Goal: Navigation & Orientation: Find specific page/section

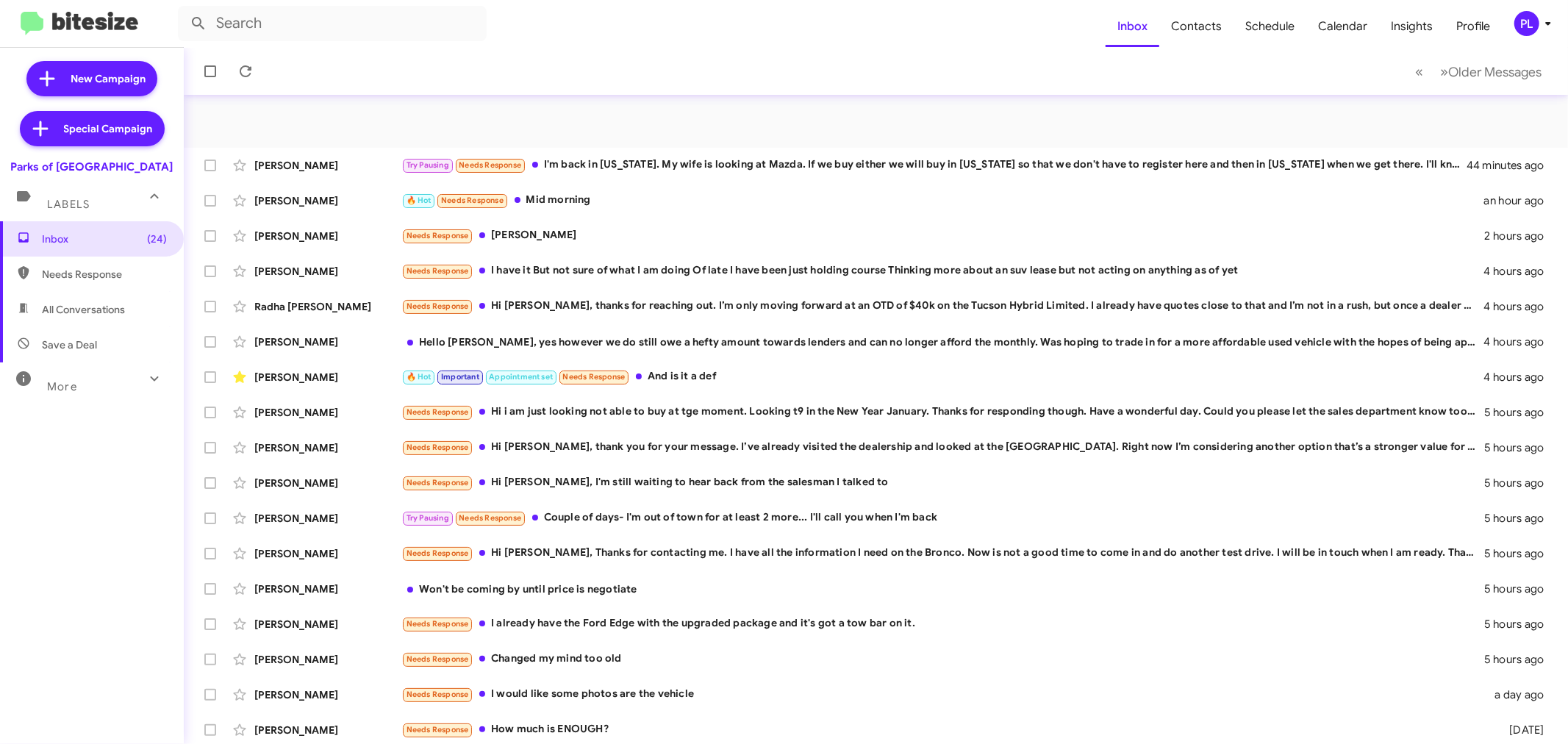
scroll to position [109, 0]
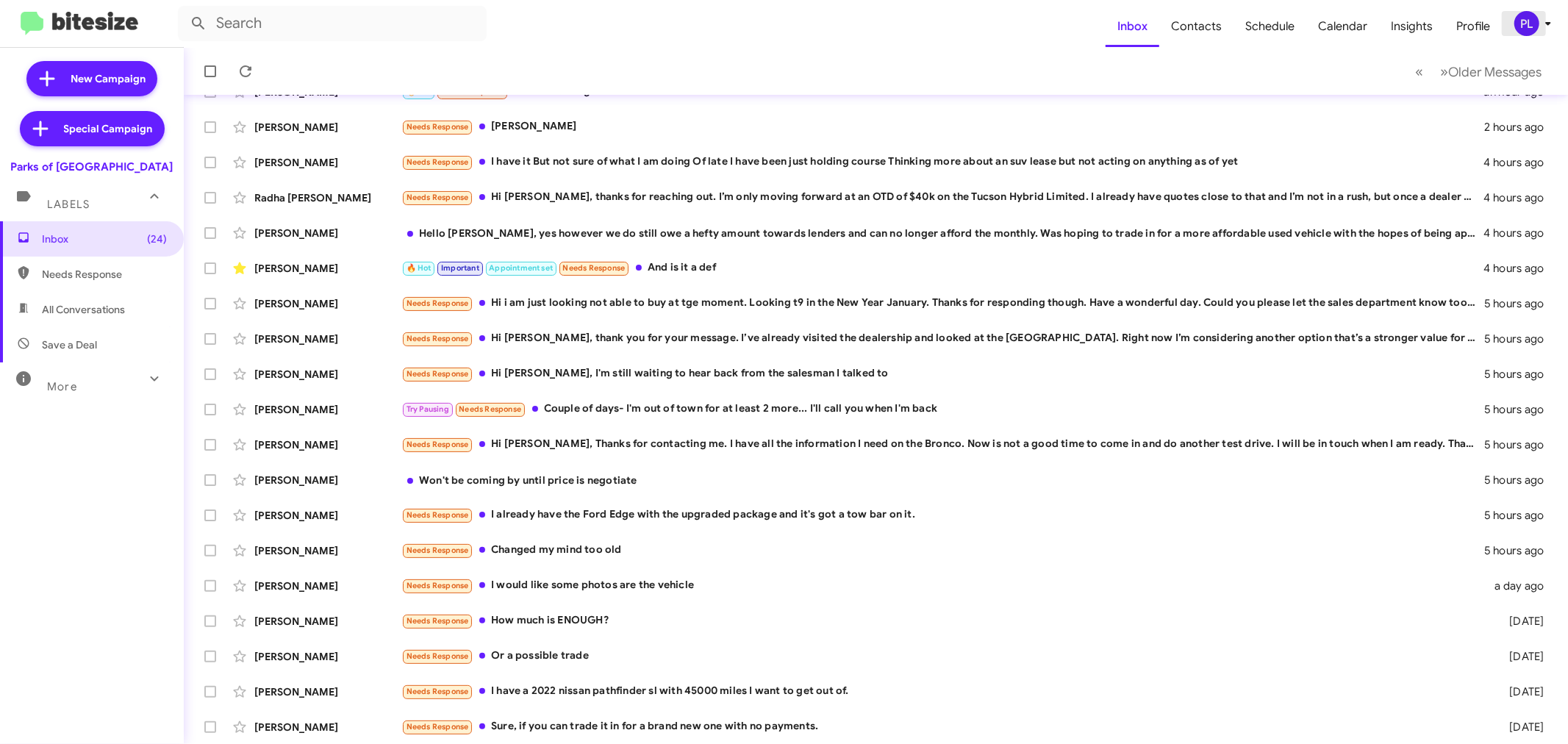
click at [1547, 19] on icon at bounding box center [1548, 23] width 17 height 17
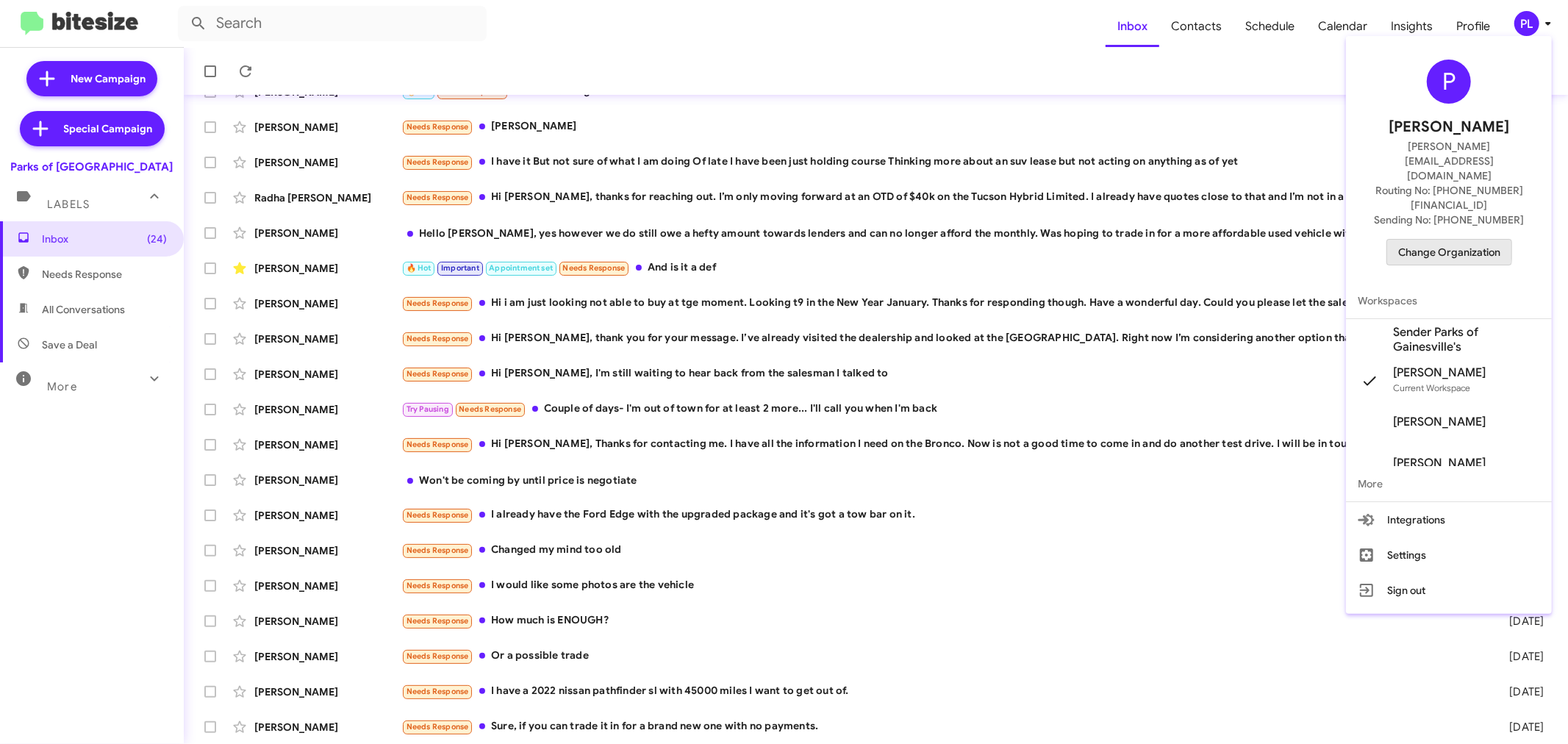
click at [1434, 239] on span "Change Organization" at bounding box center [1449, 252] width 102 height 25
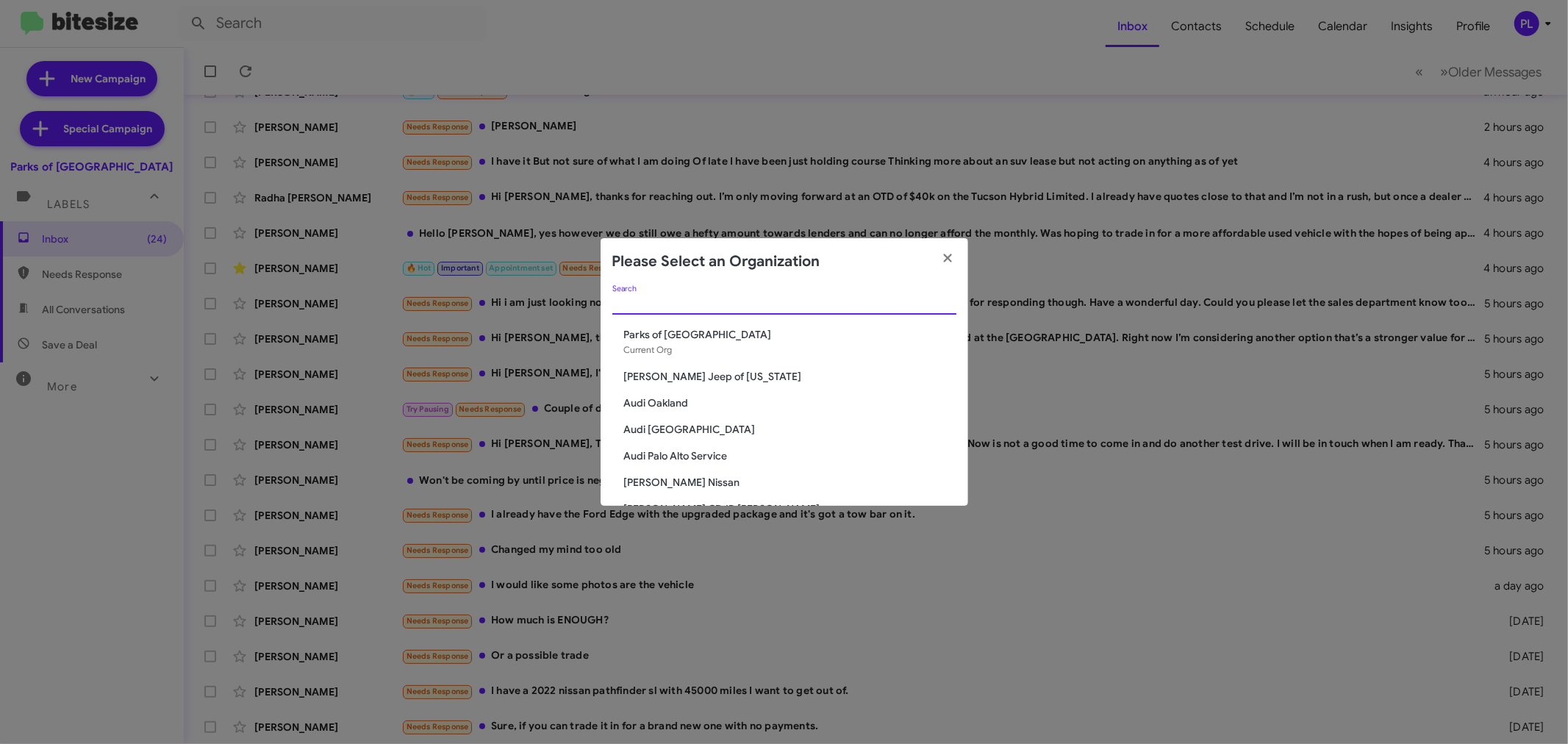
click at [831, 298] on input "Search" at bounding box center [784, 304] width 344 height 11
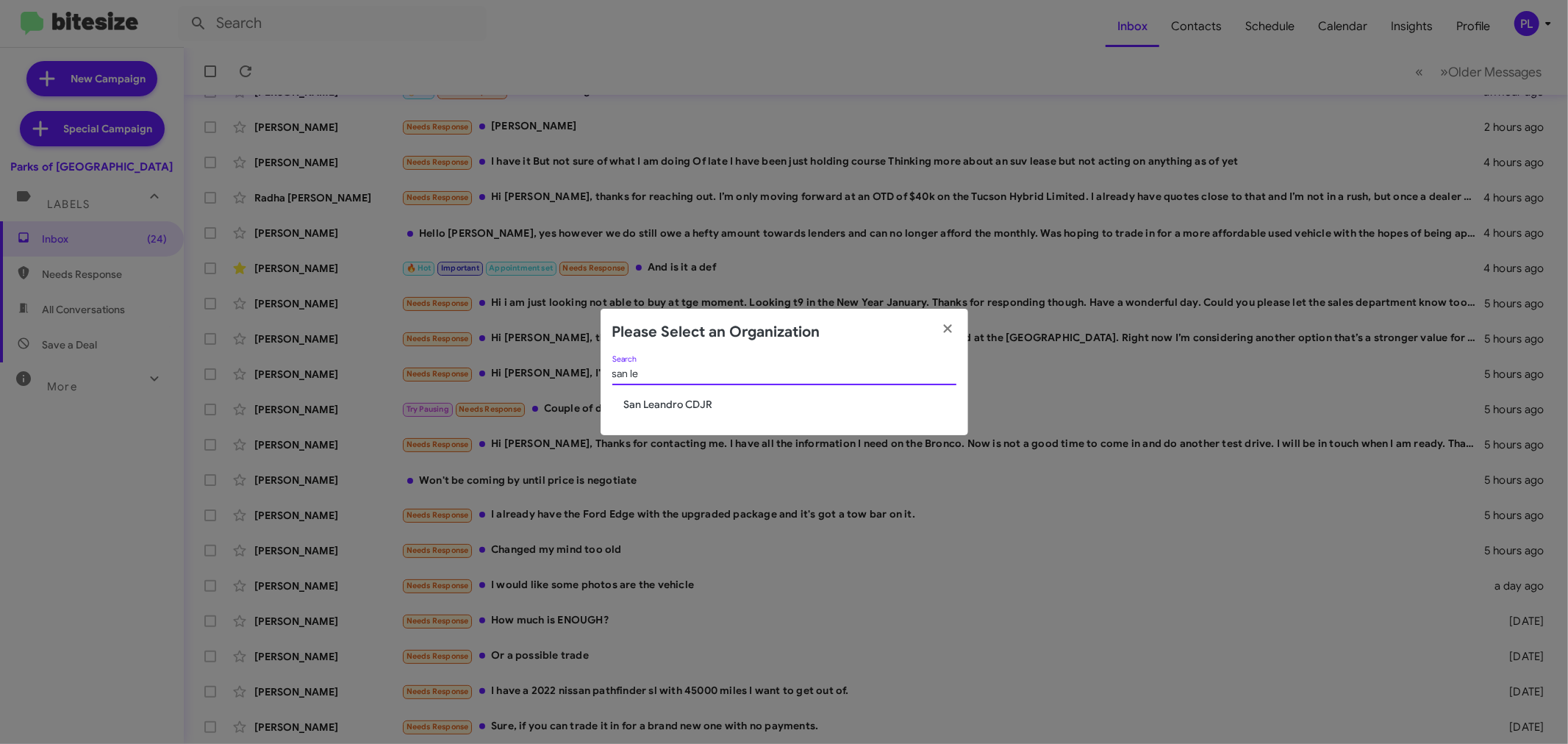
type input "san le"
click at [672, 403] on span "San Leandro CDJR" at bounding box center [790, 404] width 332 height 14
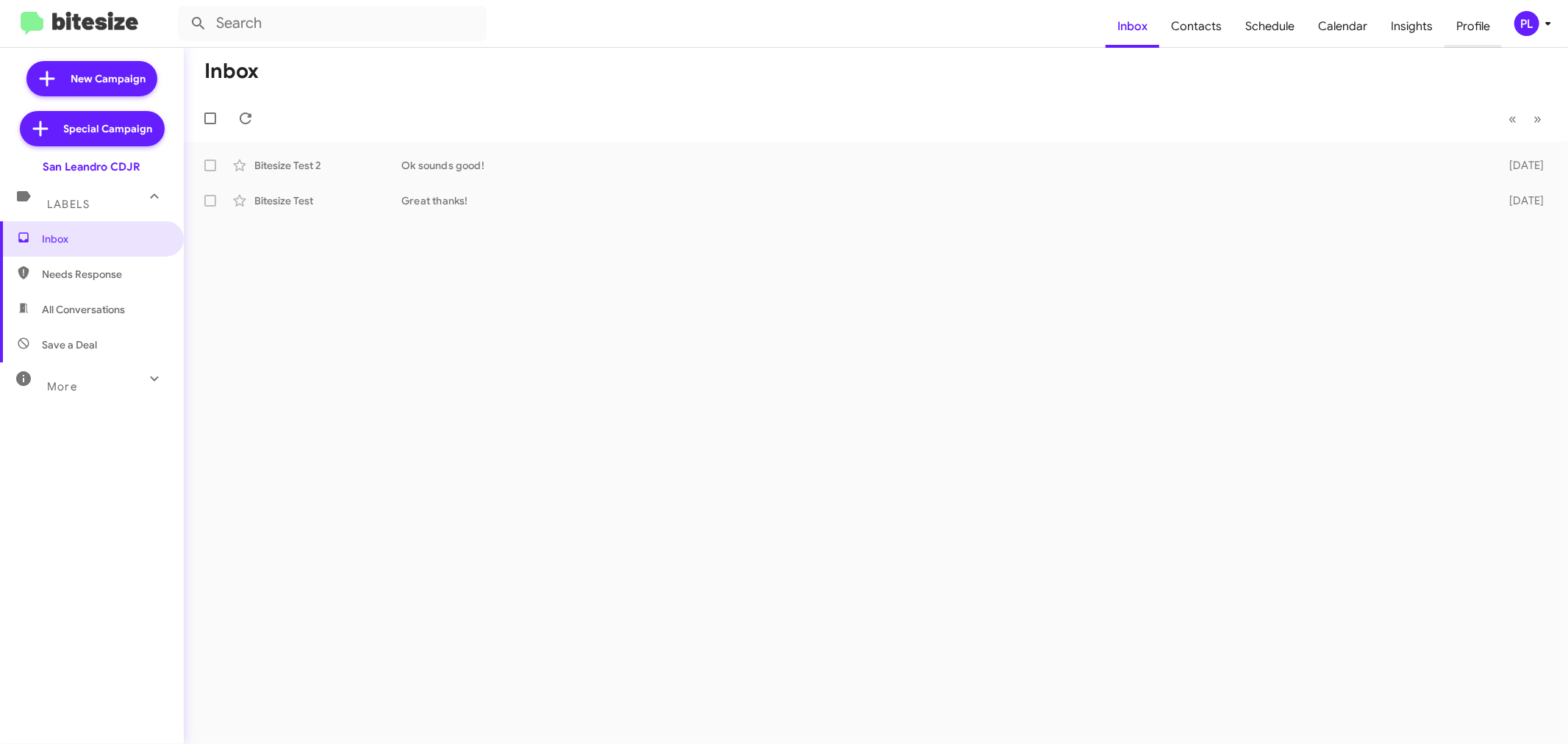
click at [1463, 31] on span "Profile" at bounding box center [1473, 26] width 57 height 43
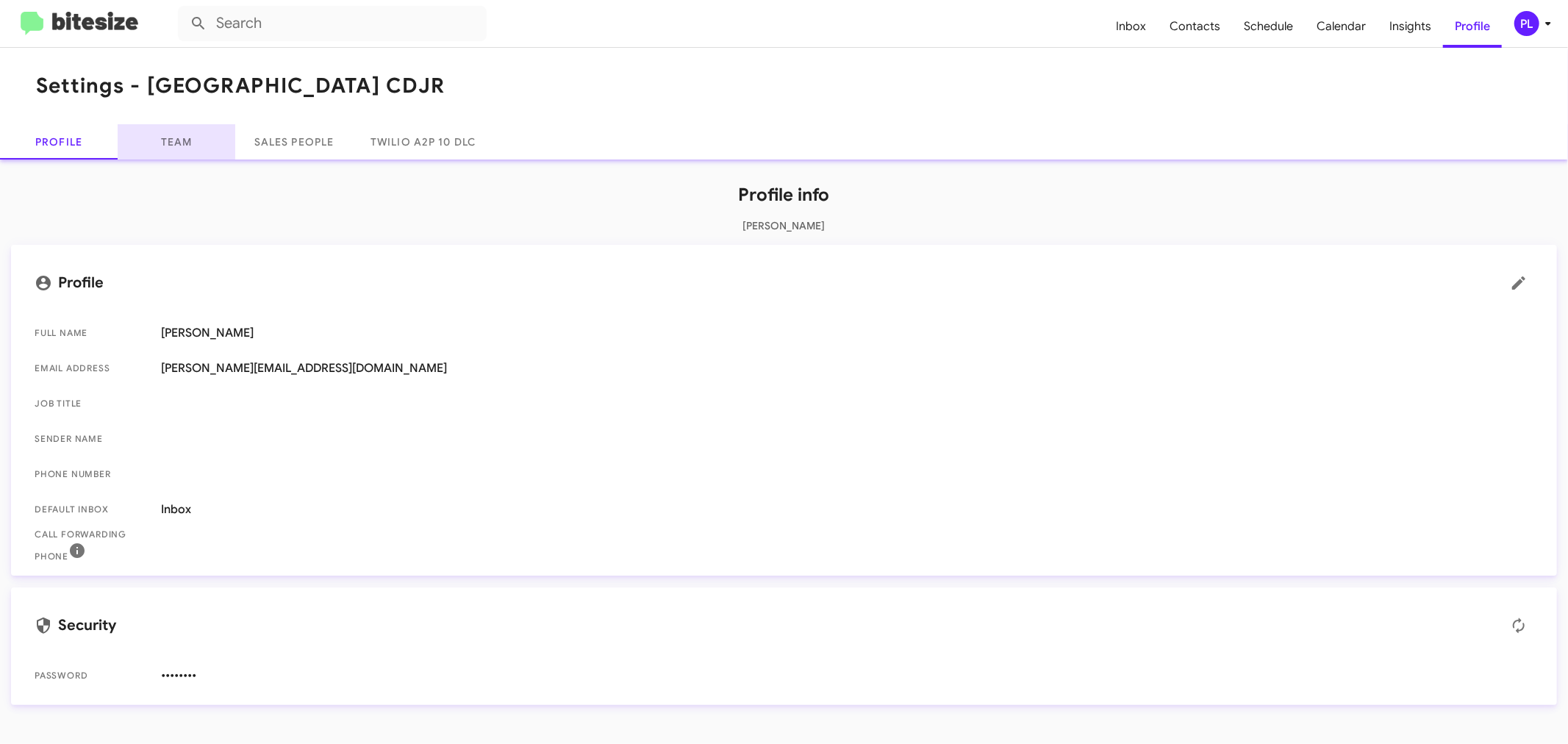
click at [168, 141] on link "Team" at bounding box center [176, 142] width 118 height 35
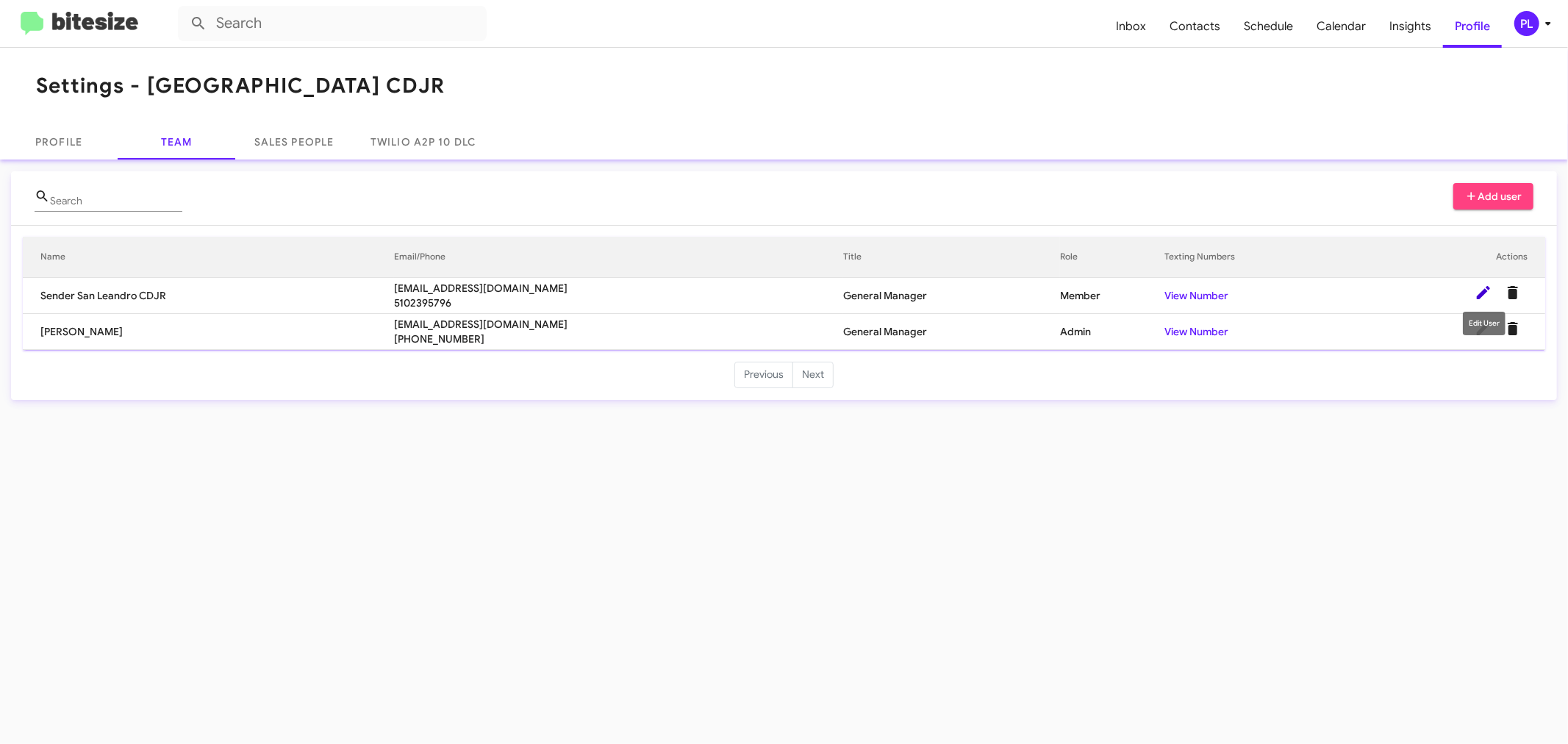
click at [1486, 298] on icon at bounding box center [1483, 292] width 17 height 17
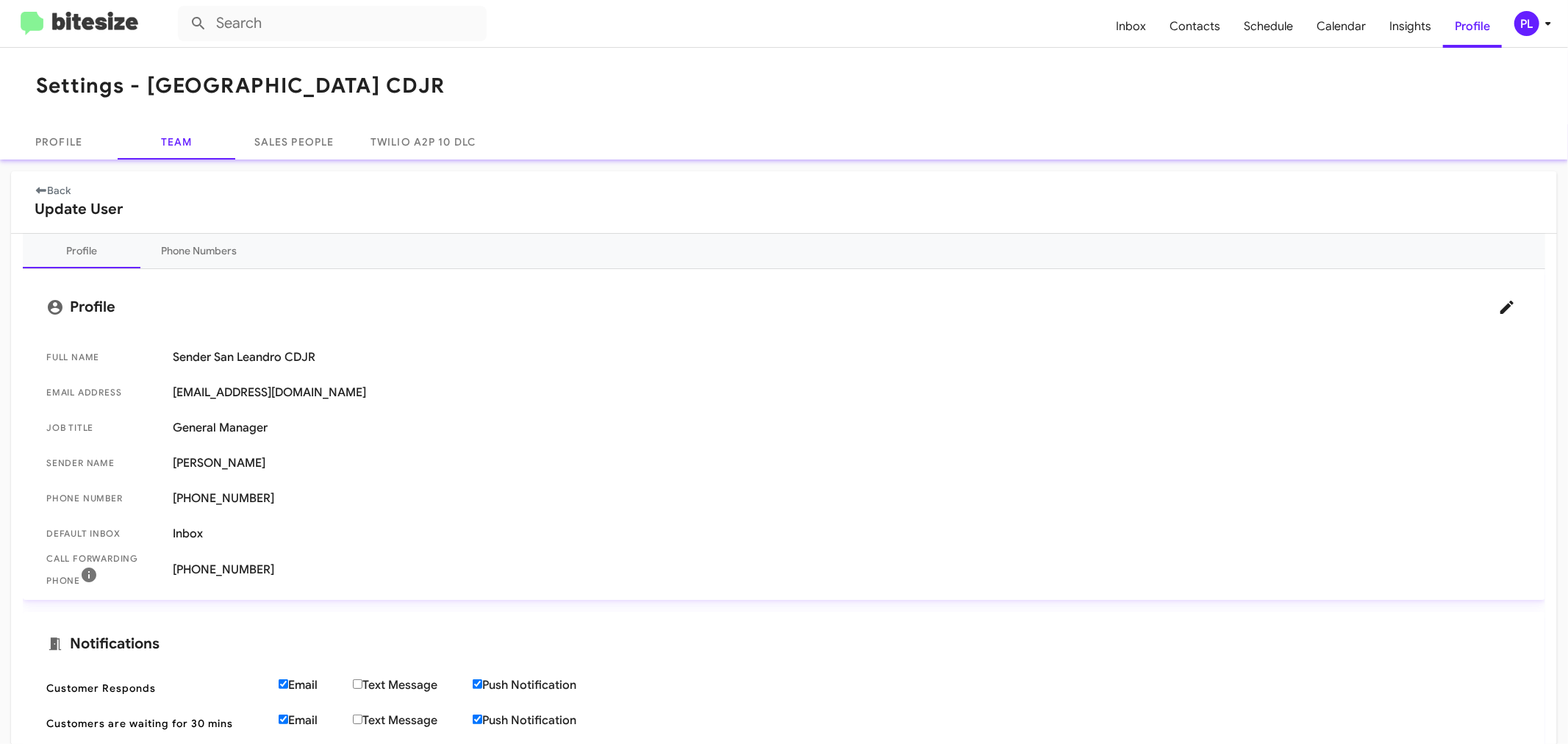
drag, startPoint x: 274, startPoint y: 571, endPoint x: 169, endPoint y: 575, distance: 105.1
click at [169, 575] on span "Call Forwarding Phone +1 (510) 239-5796" at bounding box center [784, 570] width 1499 height 36
copy span "+1 (510) 239-5796"
click at [242, 447] on span "Sender Name Carlos Hidalgo" at bounding box center [784, 462] width 1499 height 35
drag, startPoint x: 171, startPoint y: 461, endPoint x: 280, endPoint y: 473, distance: 109.7
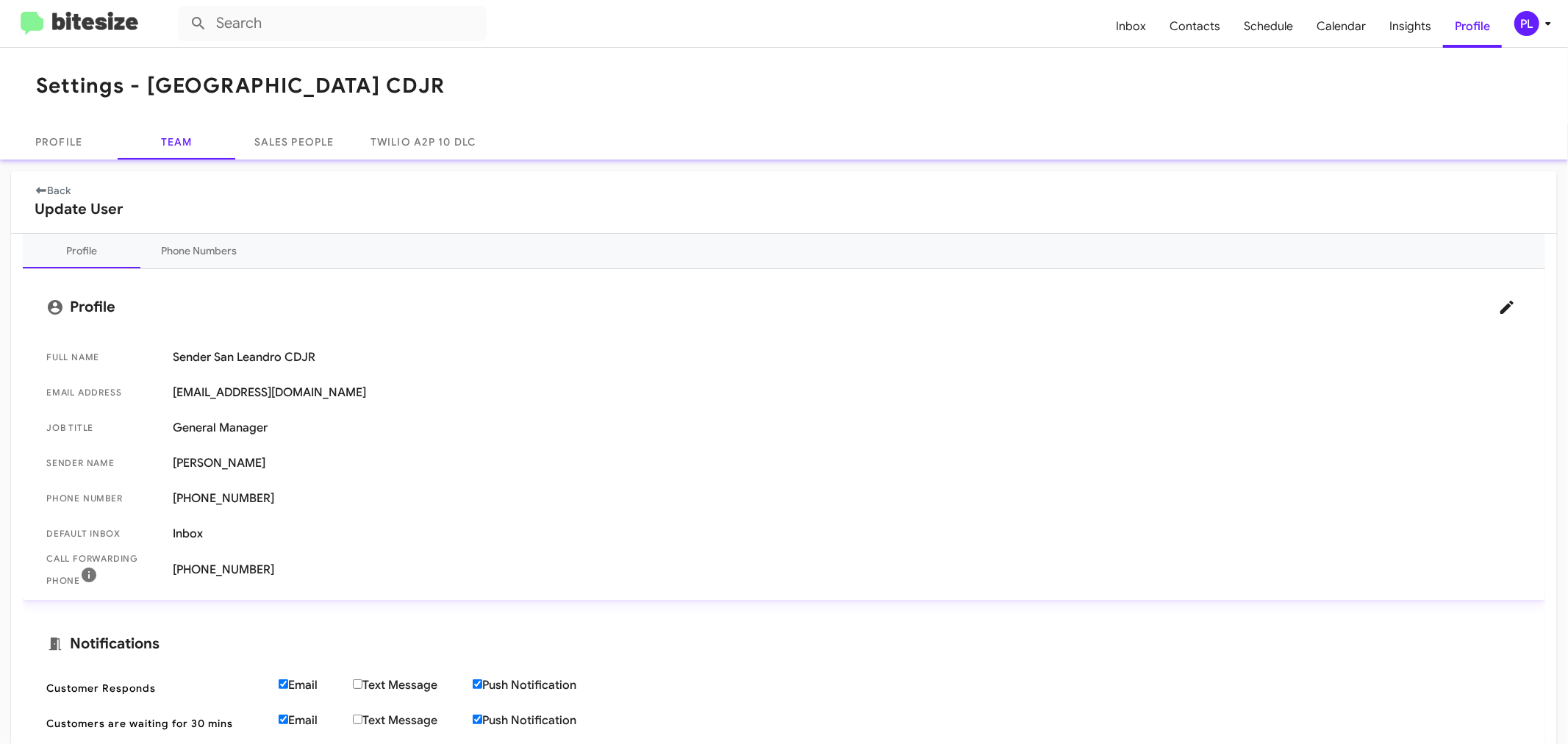
click at [280, 473] on span "Sender Name Carlos Hidalgo" at bounding box center [784, 462] width 1499 height 35
copy span "Carlos Hidalgo"
drag, startPoint x: 274, startPoint y: 431, endPoint x: 163, endPoint y: 432, distance: 111.0
click at [163, 432] on span "Job Title General Manager" at bounding box center [784, 428] width 1499 height 35
copy span "General Manager"
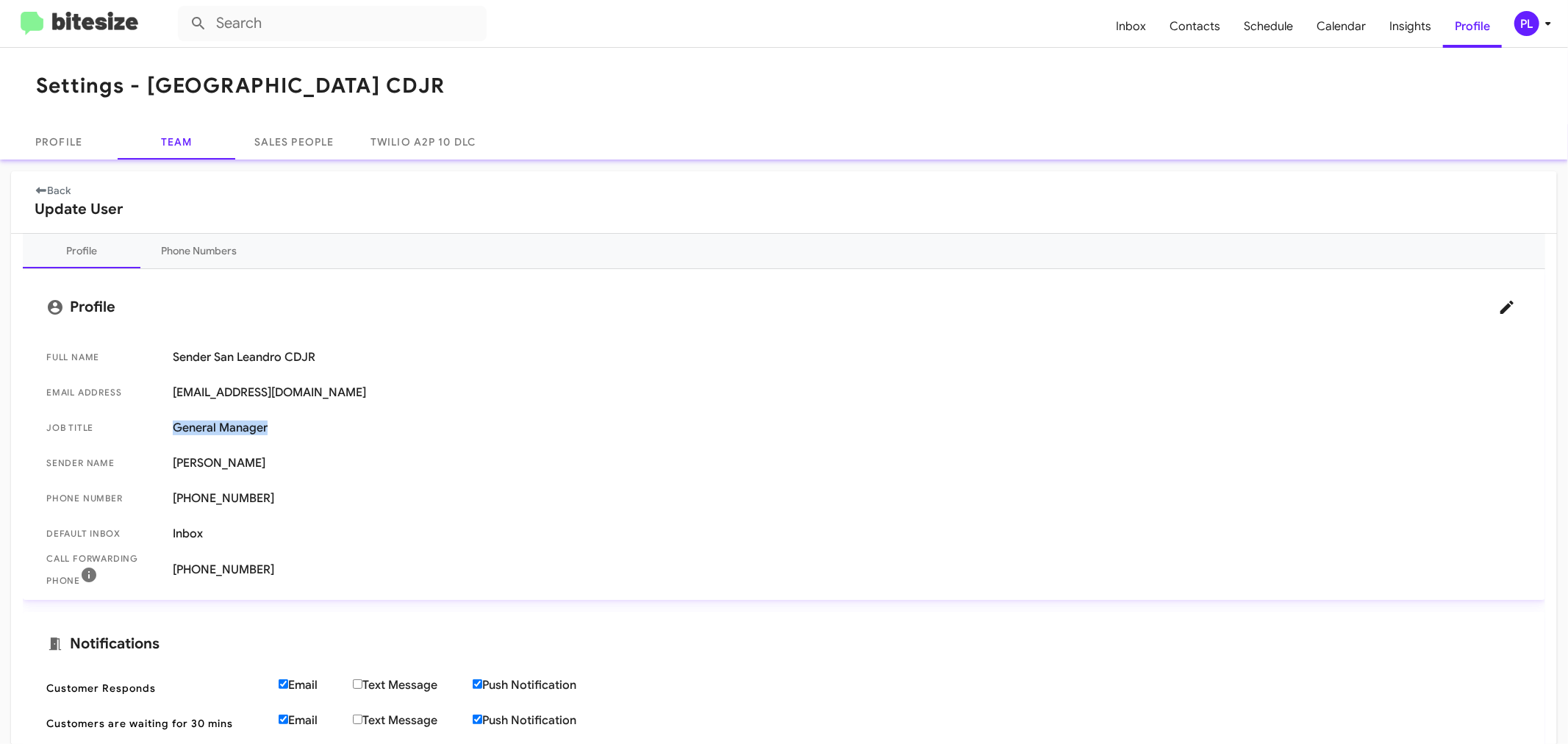
drag, startPoint x: 227, startPoint y: 571, endPoint x: 180, endPoint y: 572, distance: 47.0
click at [180, 572] on span "+1 (510) 239-5796" at bounding box center [846, 569] width 1349 height 14
copy span "1 (510) 239-5796"
click at [1135, 30] on span "Inbox" at bounding box center [1131, 26] width 54 height 43
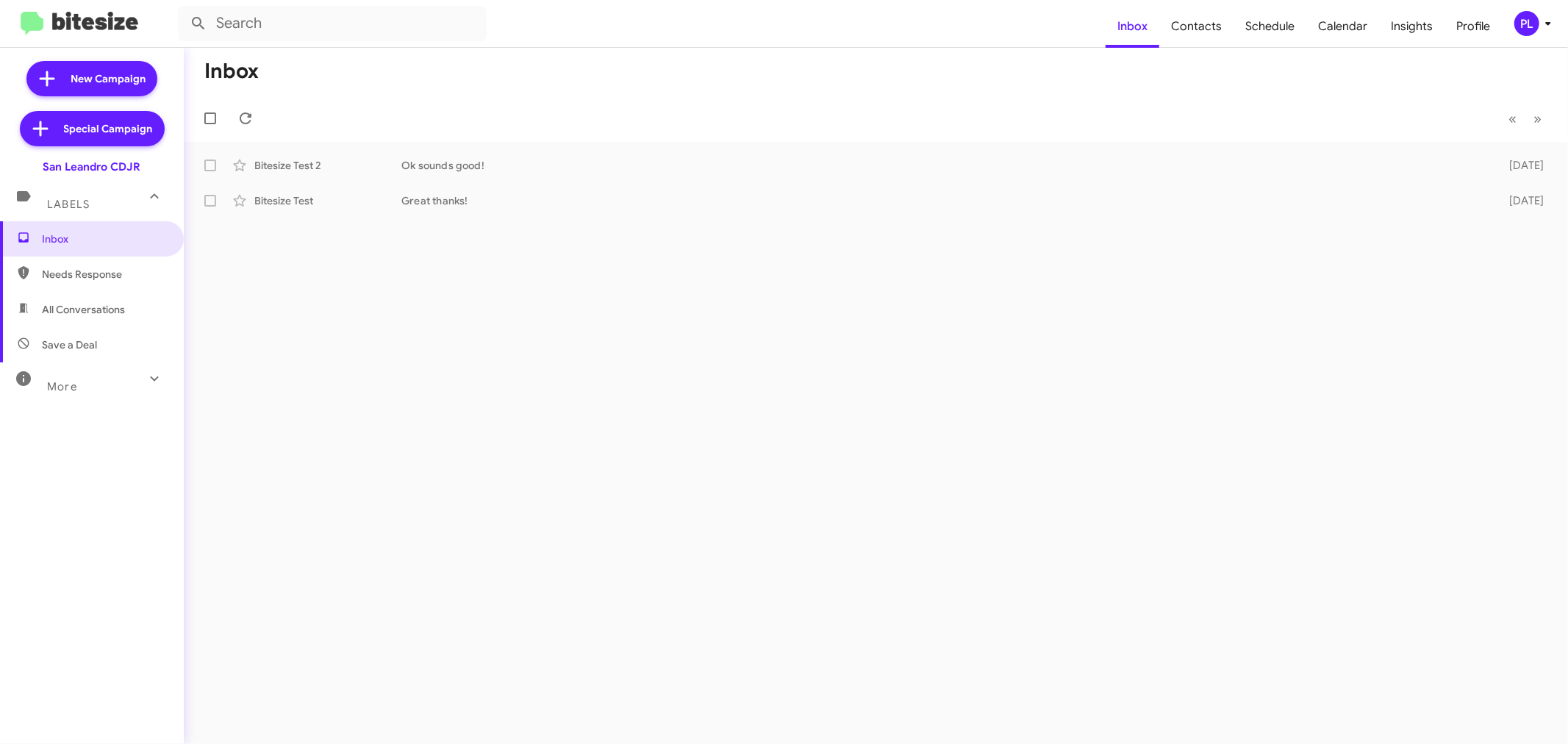
click at [1540, 27] on icon at bounding box center [1548, 23] width 17 height 17
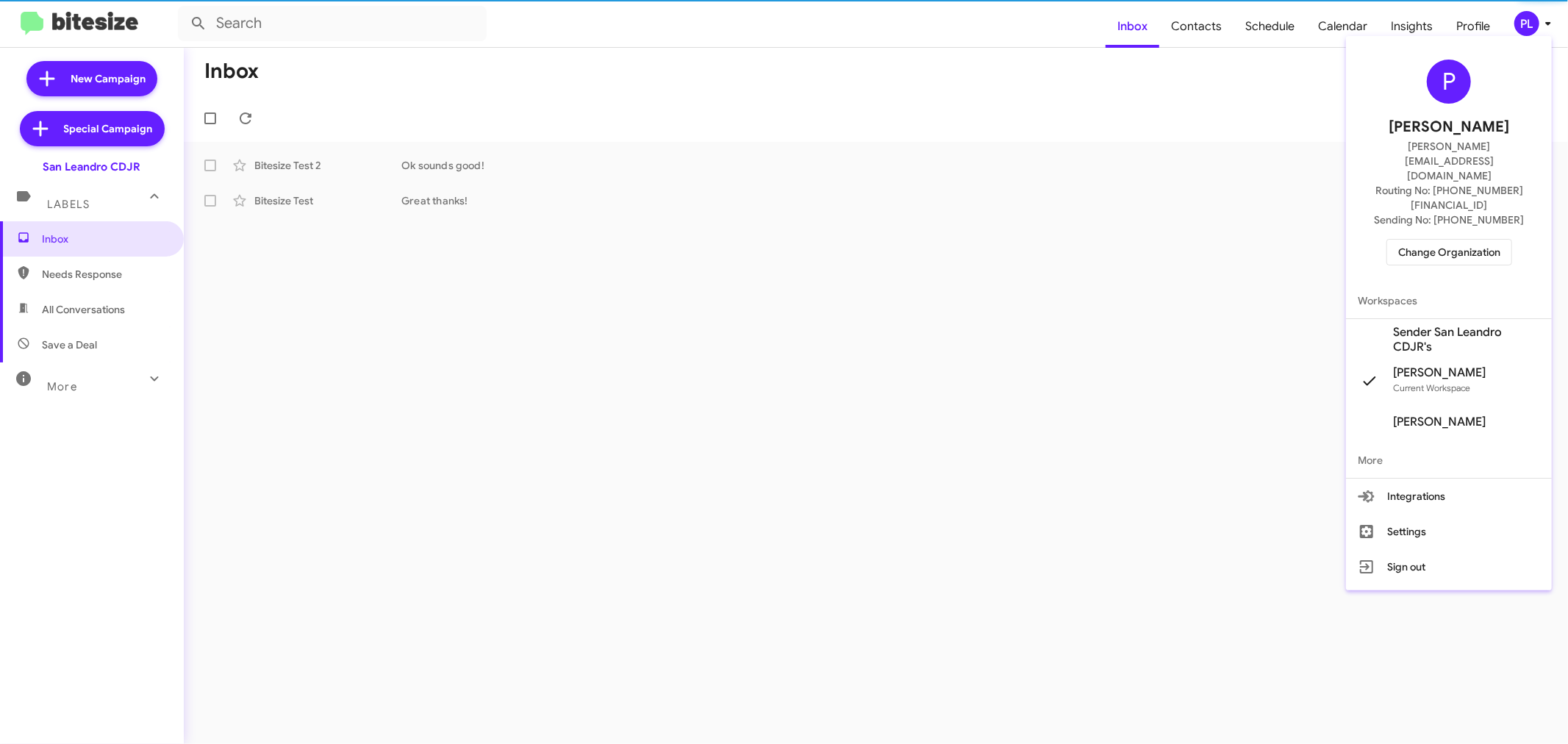
click at [1441, 239] on span "Change Organization" at bounding box center [1449, 252] width 102 height 25
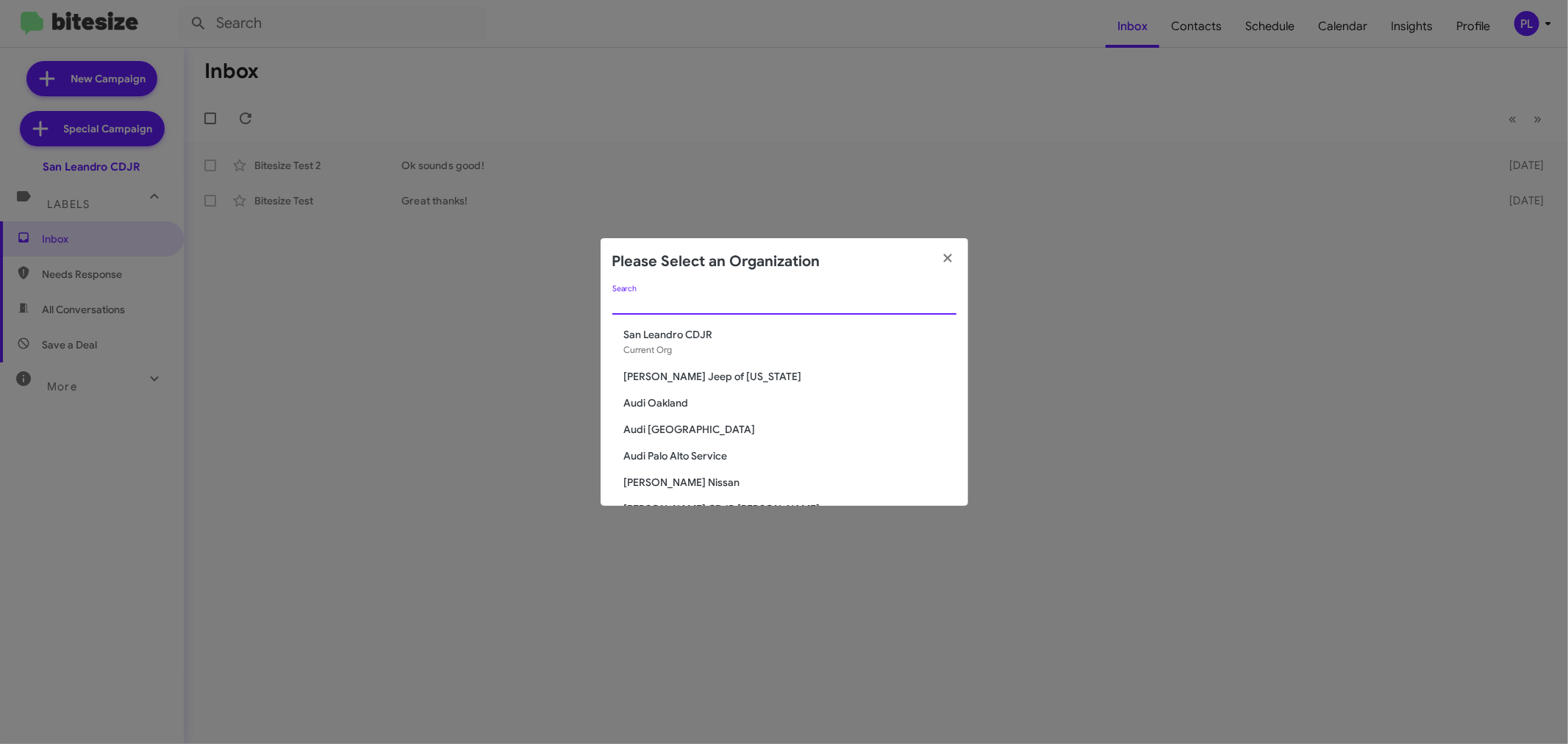
click at [806, 300] on input "Search" at bounding box center [784, 304] width 344 height 11
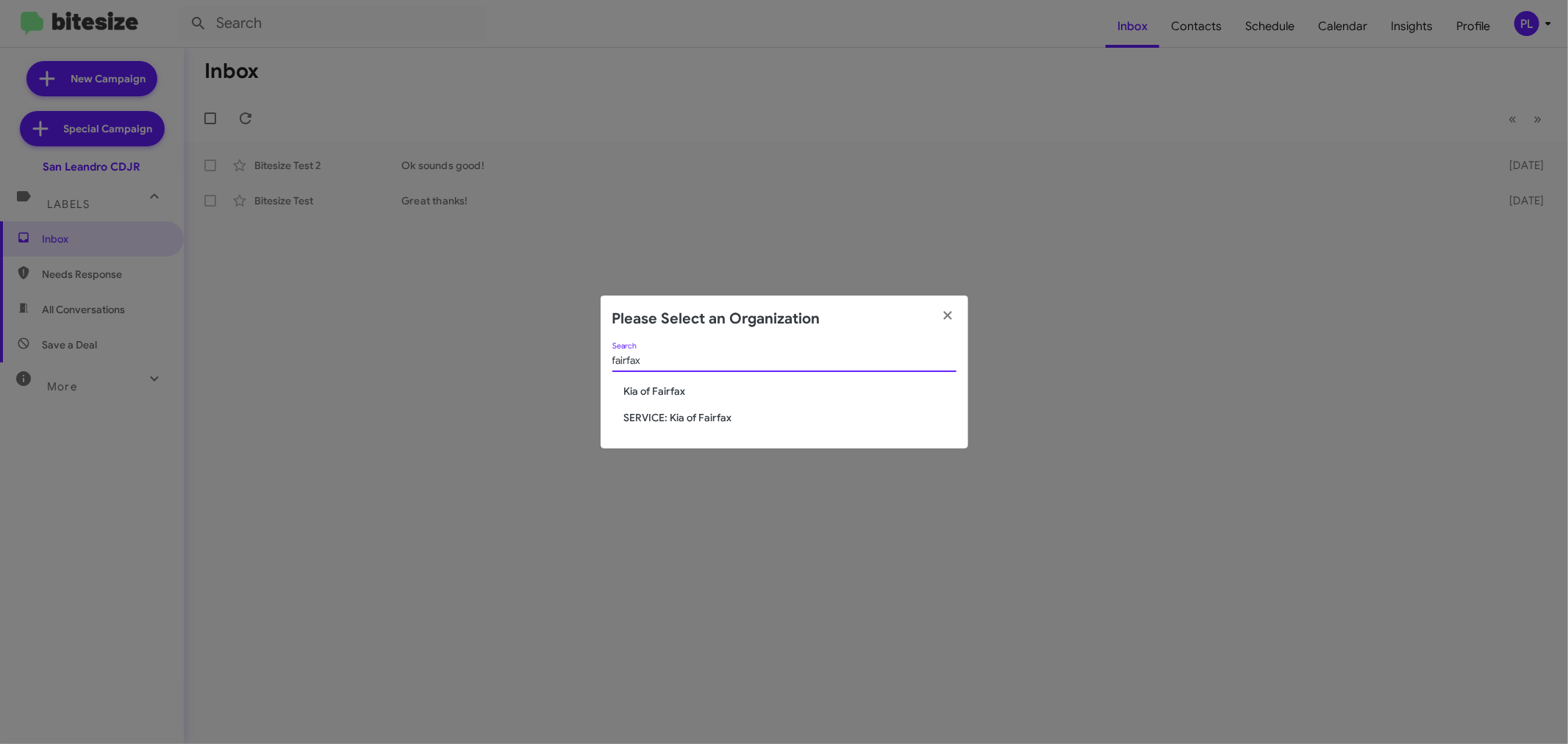
type input "fairfax"
click at [665, 392] on span "Kia of Fairfax" at bounding box center [790, 391] width 332 height 14
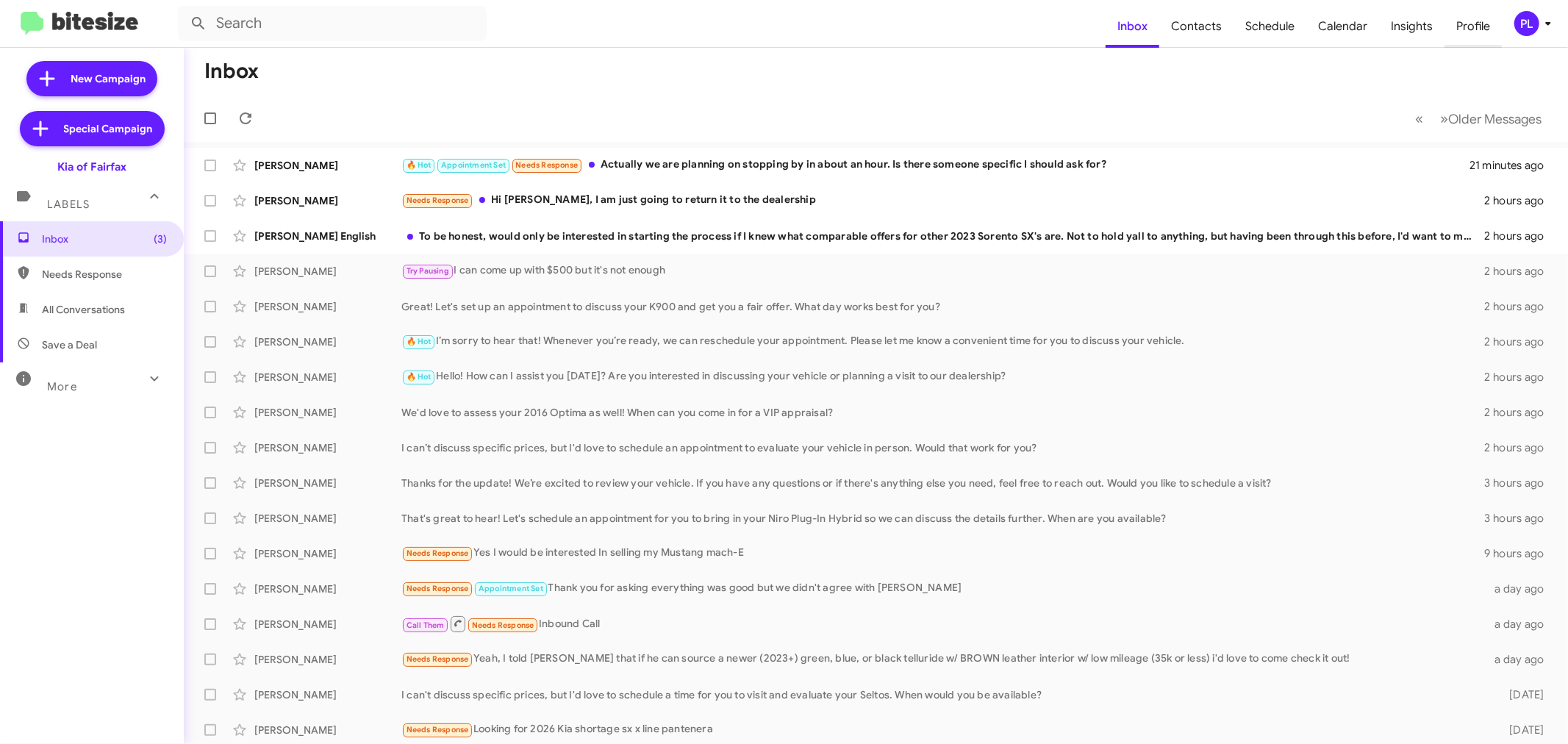
click at [1467, 21] on span "Profile" at bounding box center [1473, 26] width 57 height 43
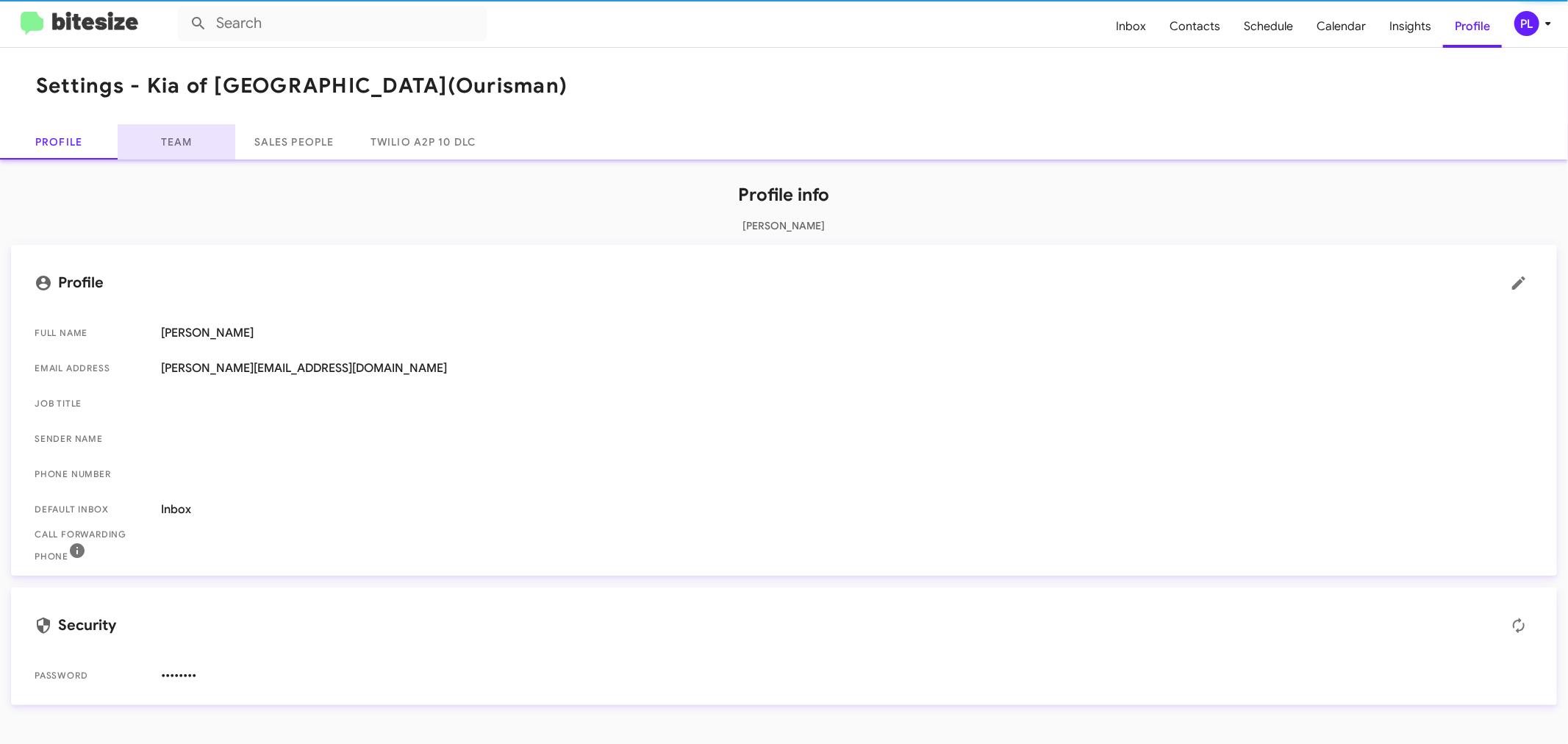
click at [186, 147] on link "Team" at bounding box center [176, 142] width 118 height 35
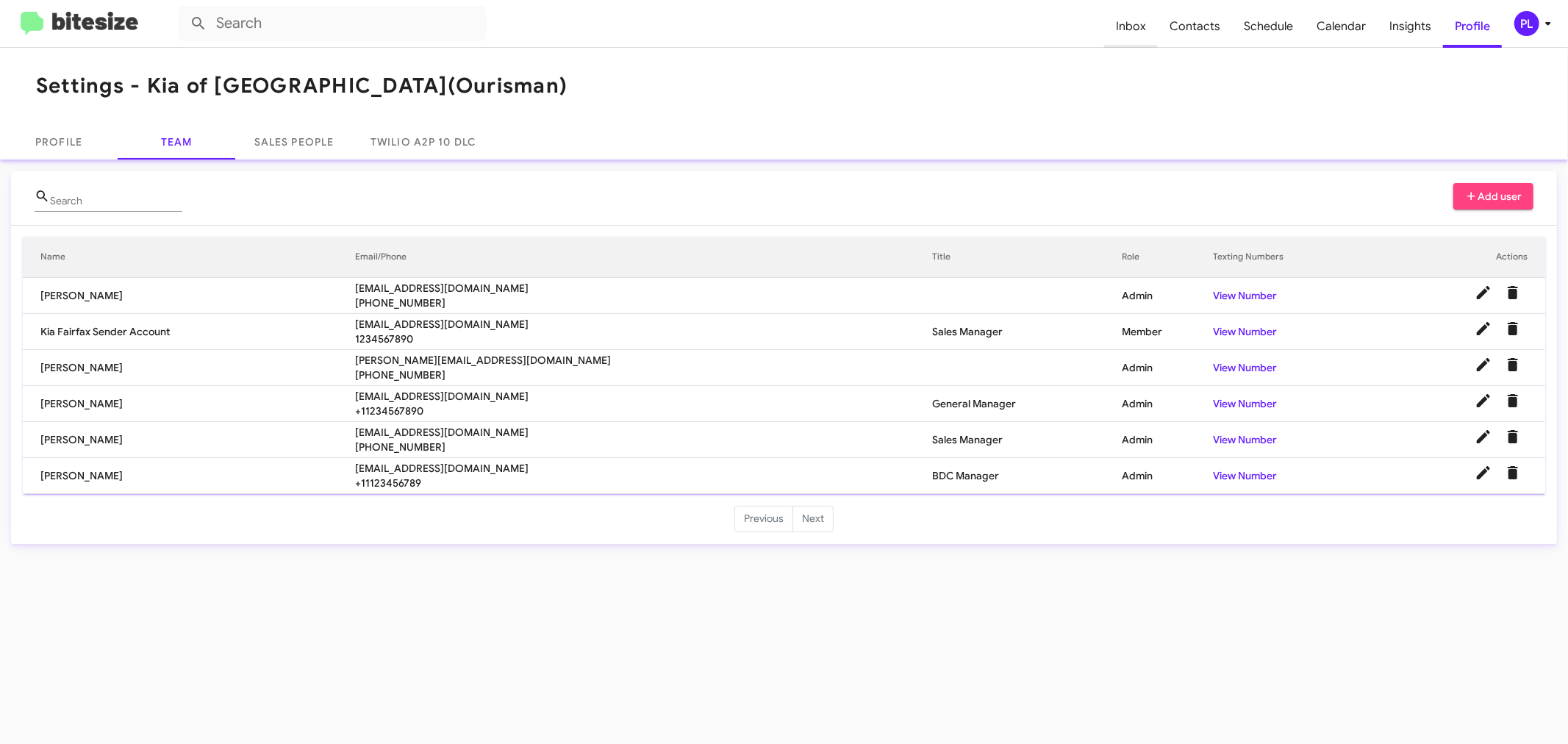
click at [1142, 26] on span "Inbox" at bounding box center [1131, 26] width 54 height 43
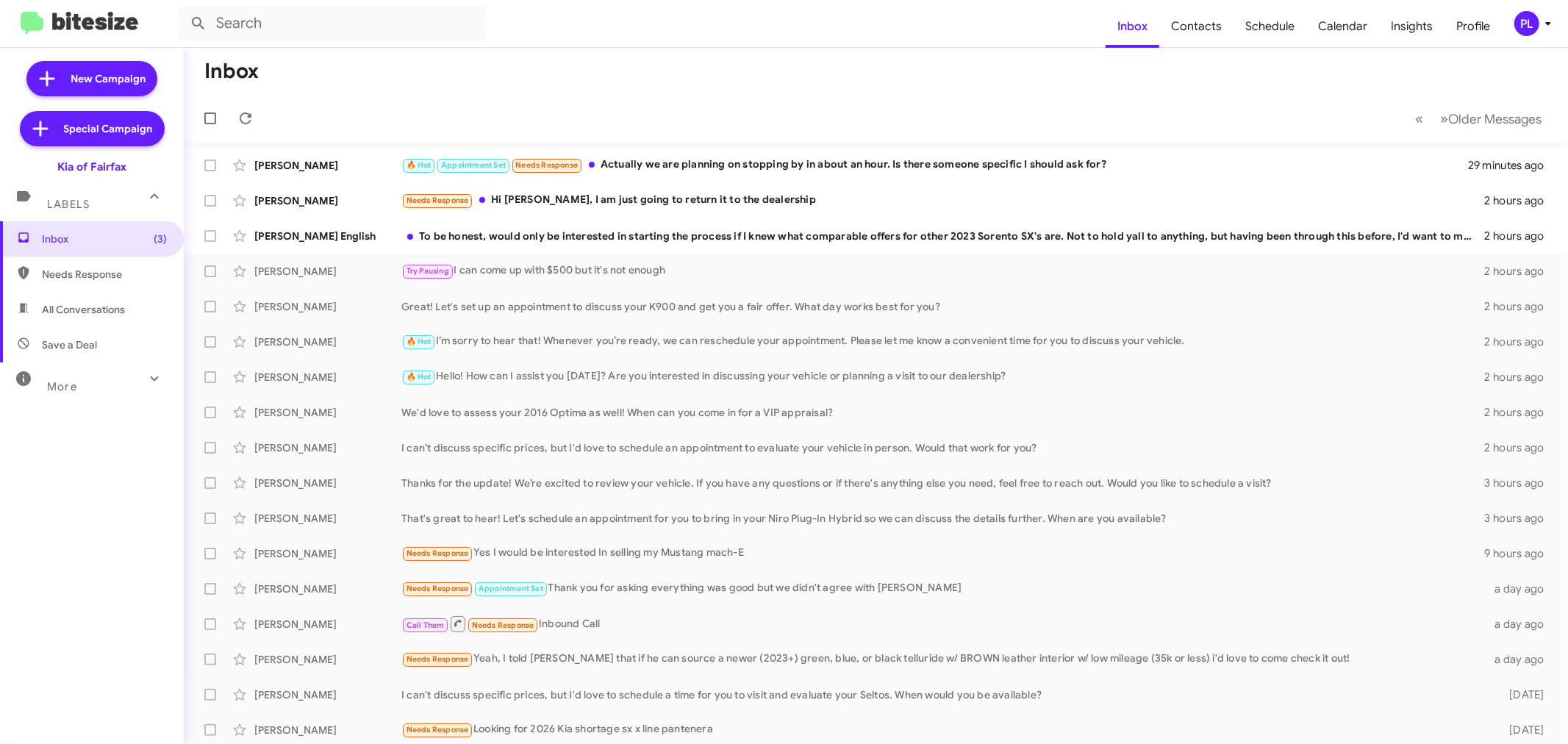
click at [1548, 22] on icon at bounding box center [1548, 24] width 5 height 4
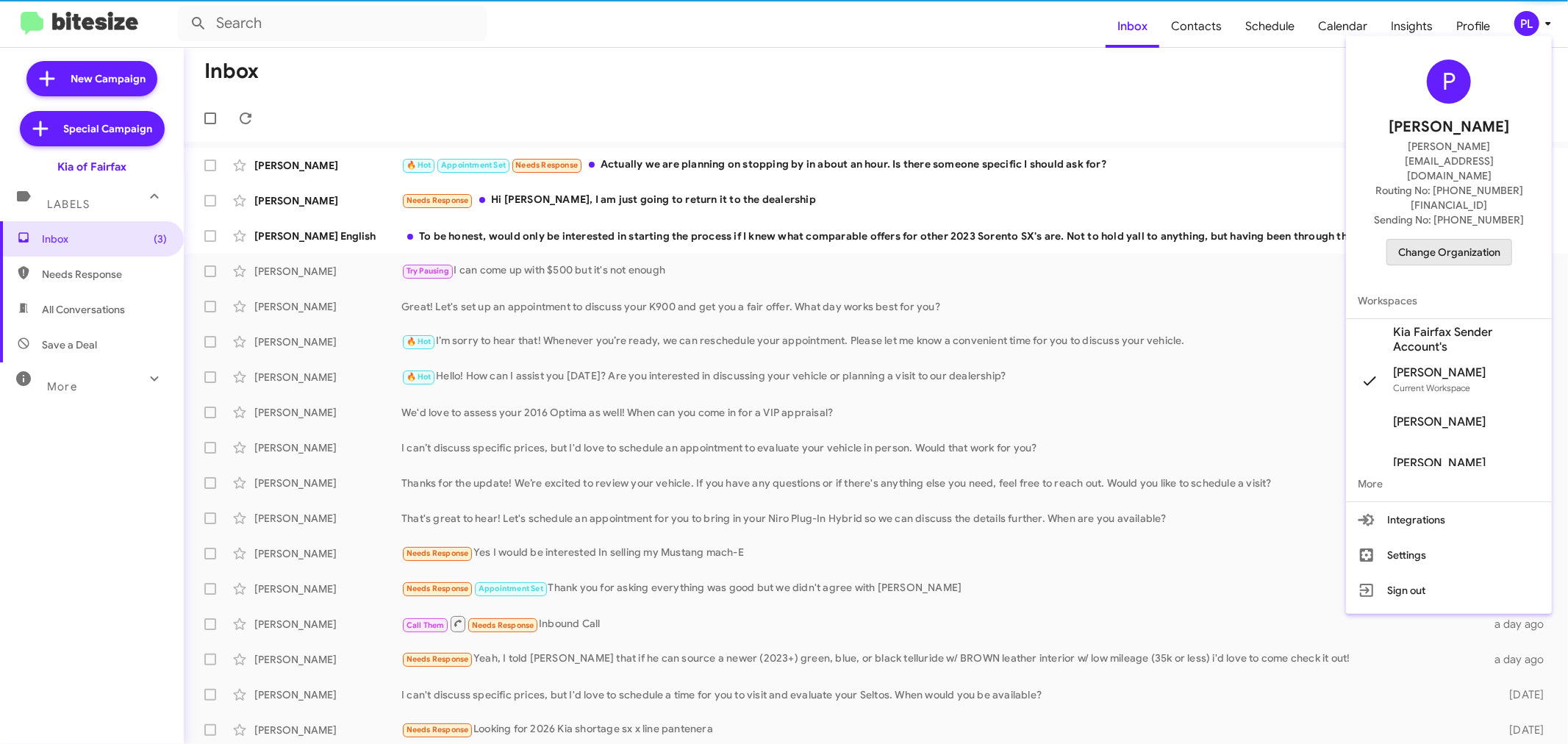
click at [1471, 239] on span "Change Organization" at bounding box center [1449, 252] width 102 height 25
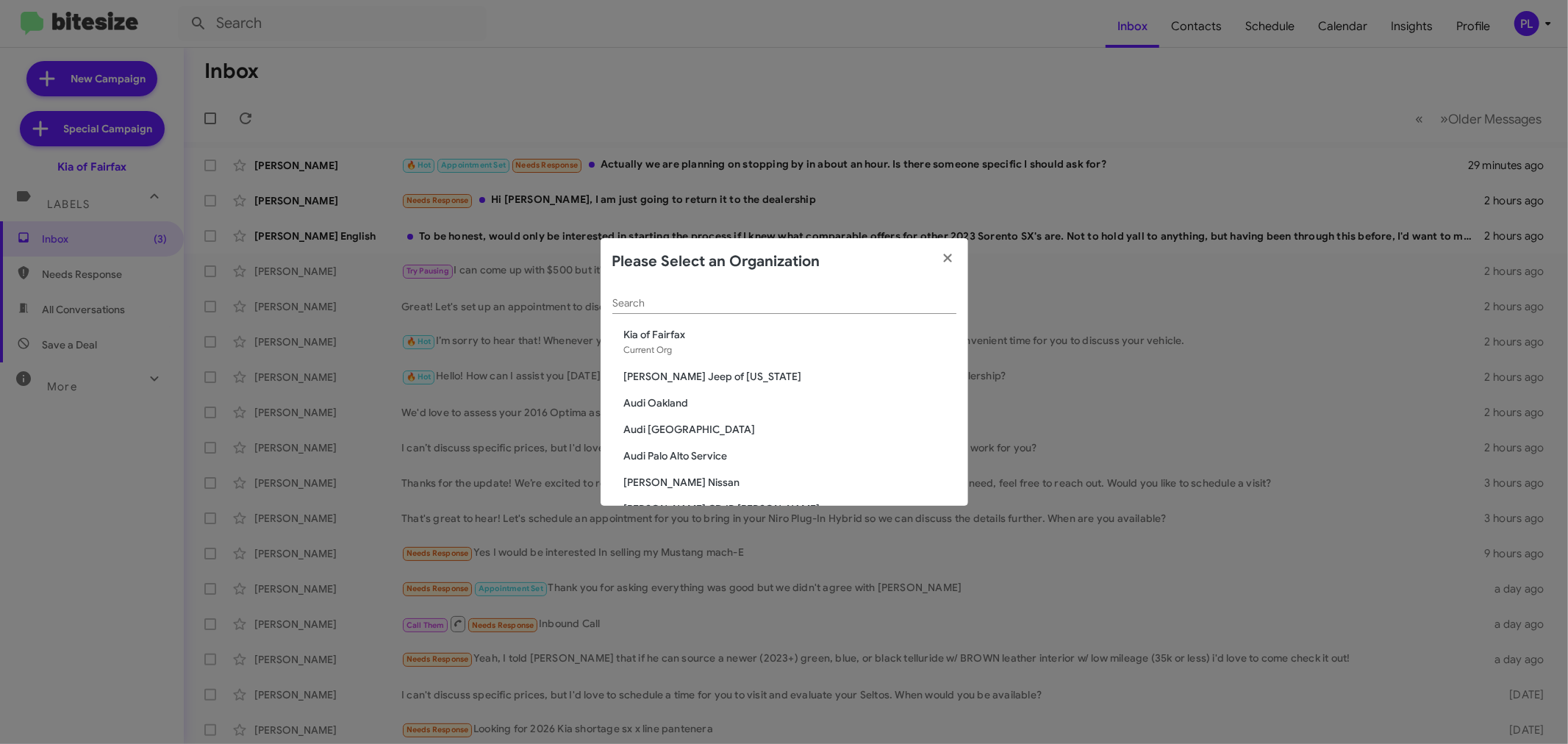
click at [657, 296] on div "Search" at bounding box center [784, 300] width 344 height 29
type input "m"
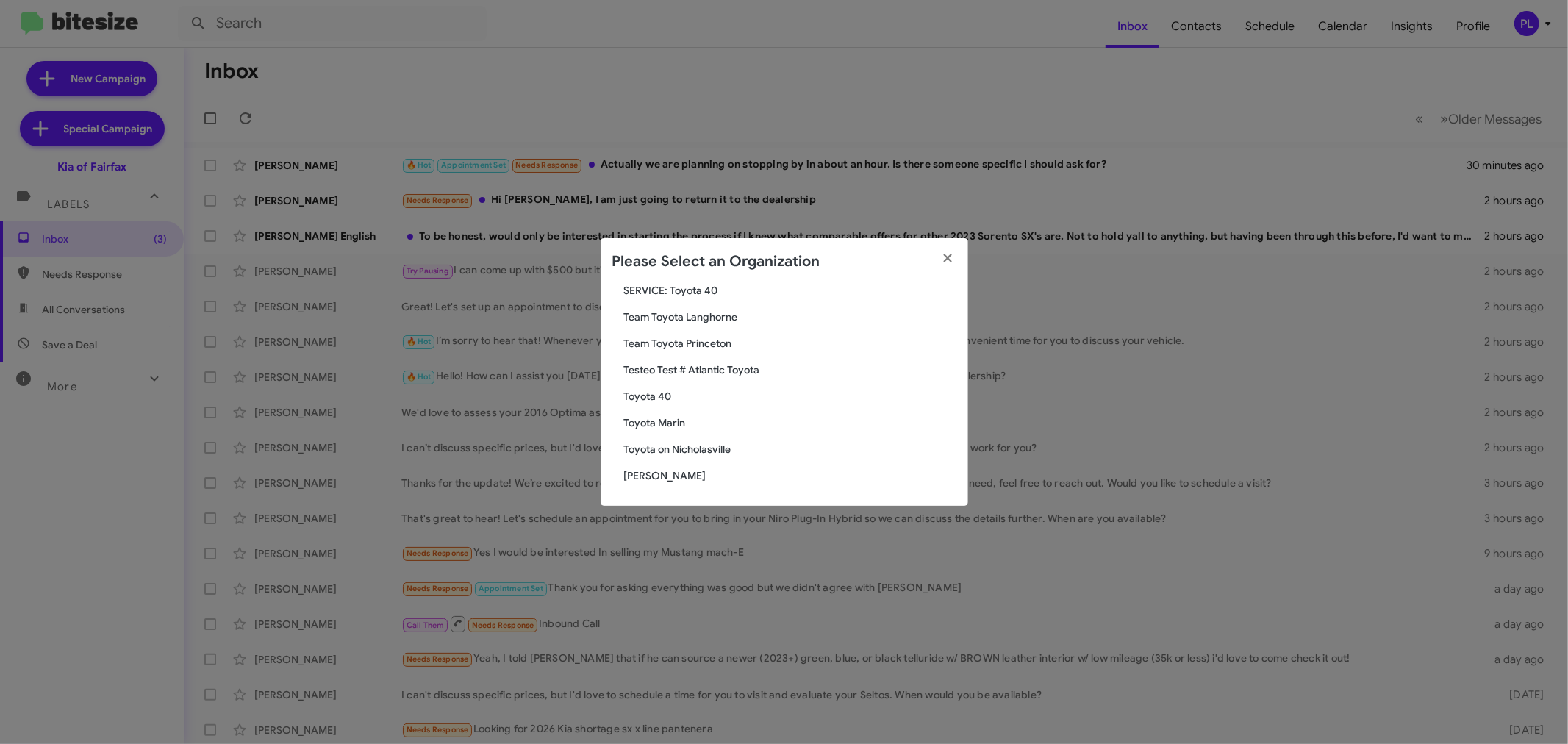
type input "toyota"
click at [678, 422] on span "Toyota Marin" at bounding box center [790, 422] width 332 height 14
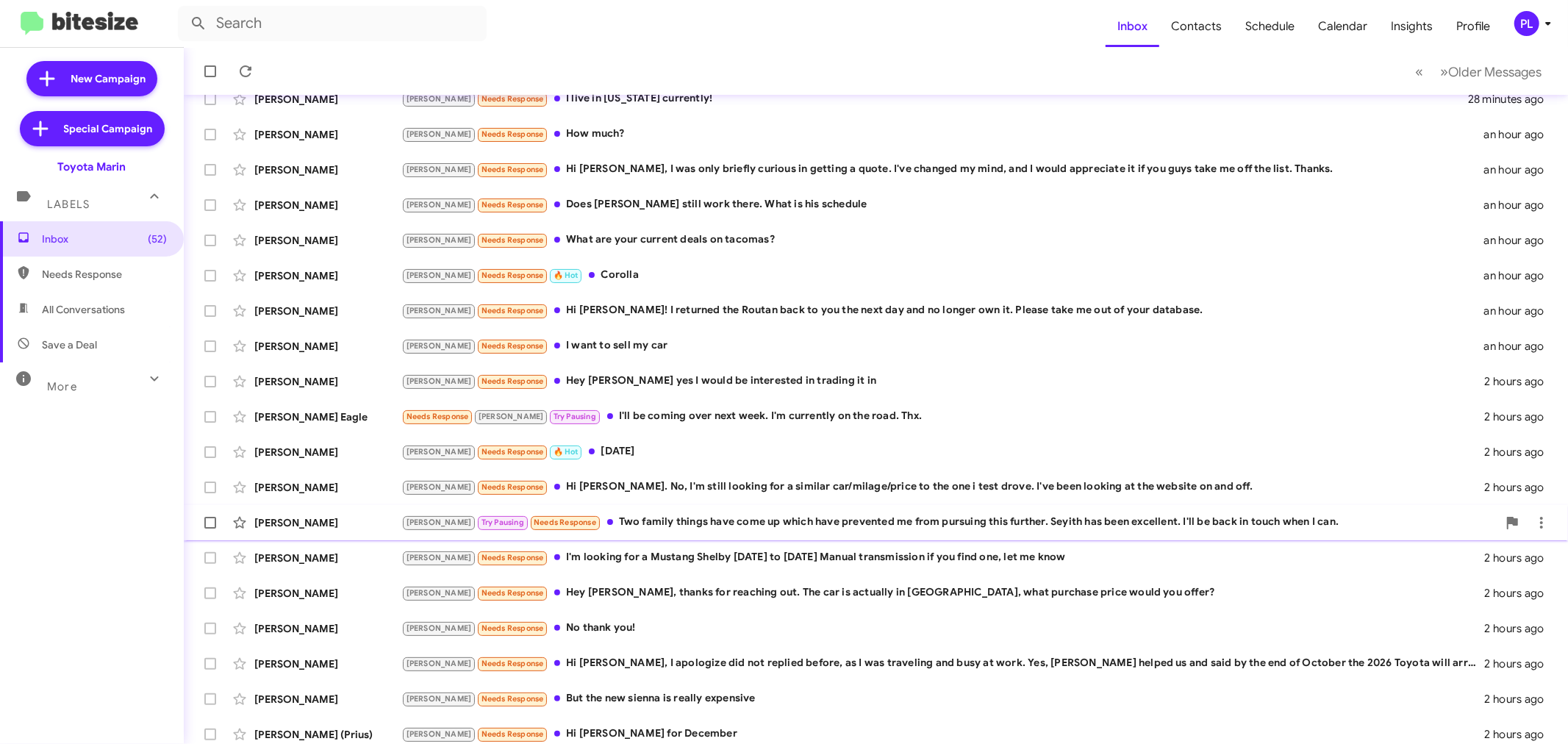
scroll to position [109, 0]
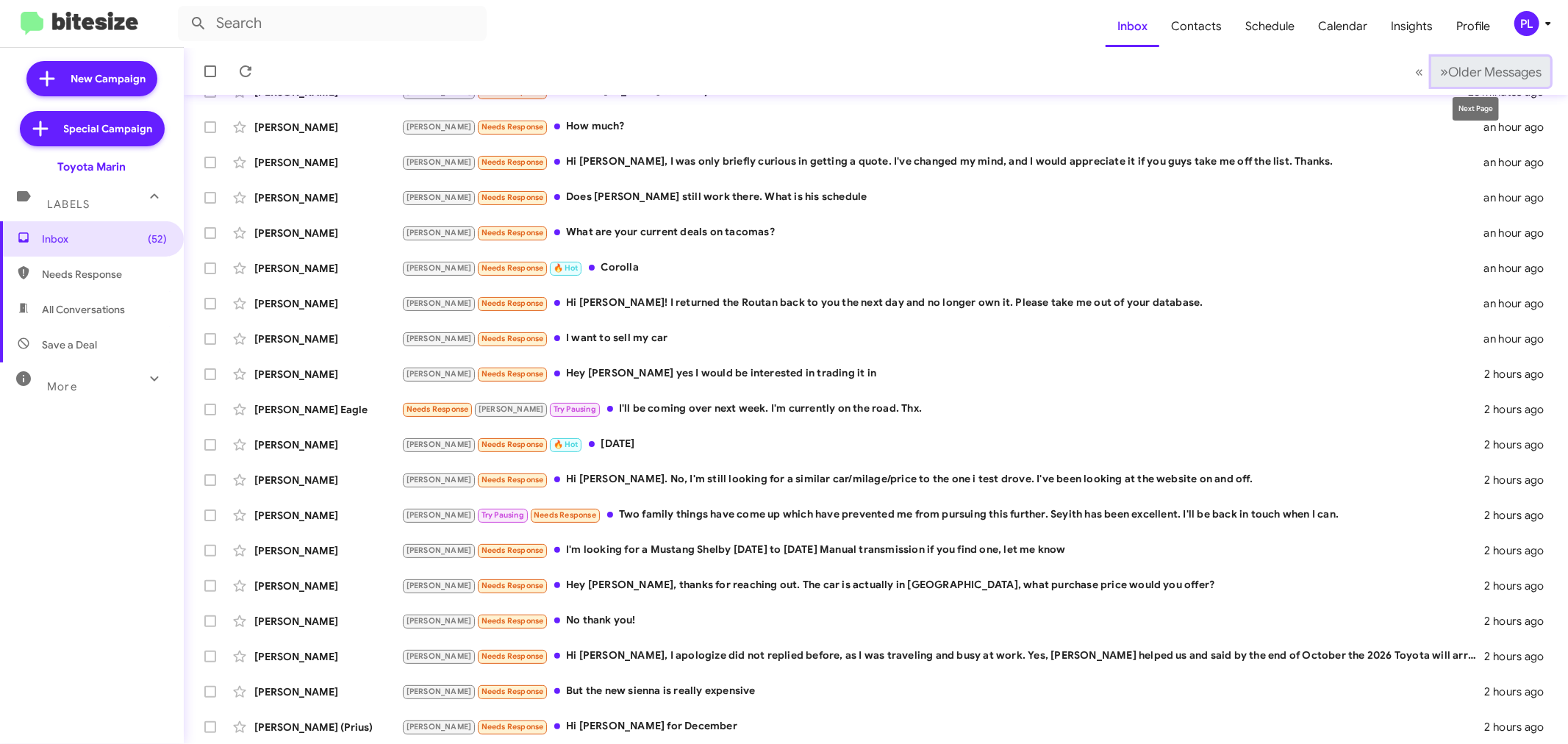
click at [1471, 76] on span "Older Messages" at bounding box center [1495, 72] width 94 height 16
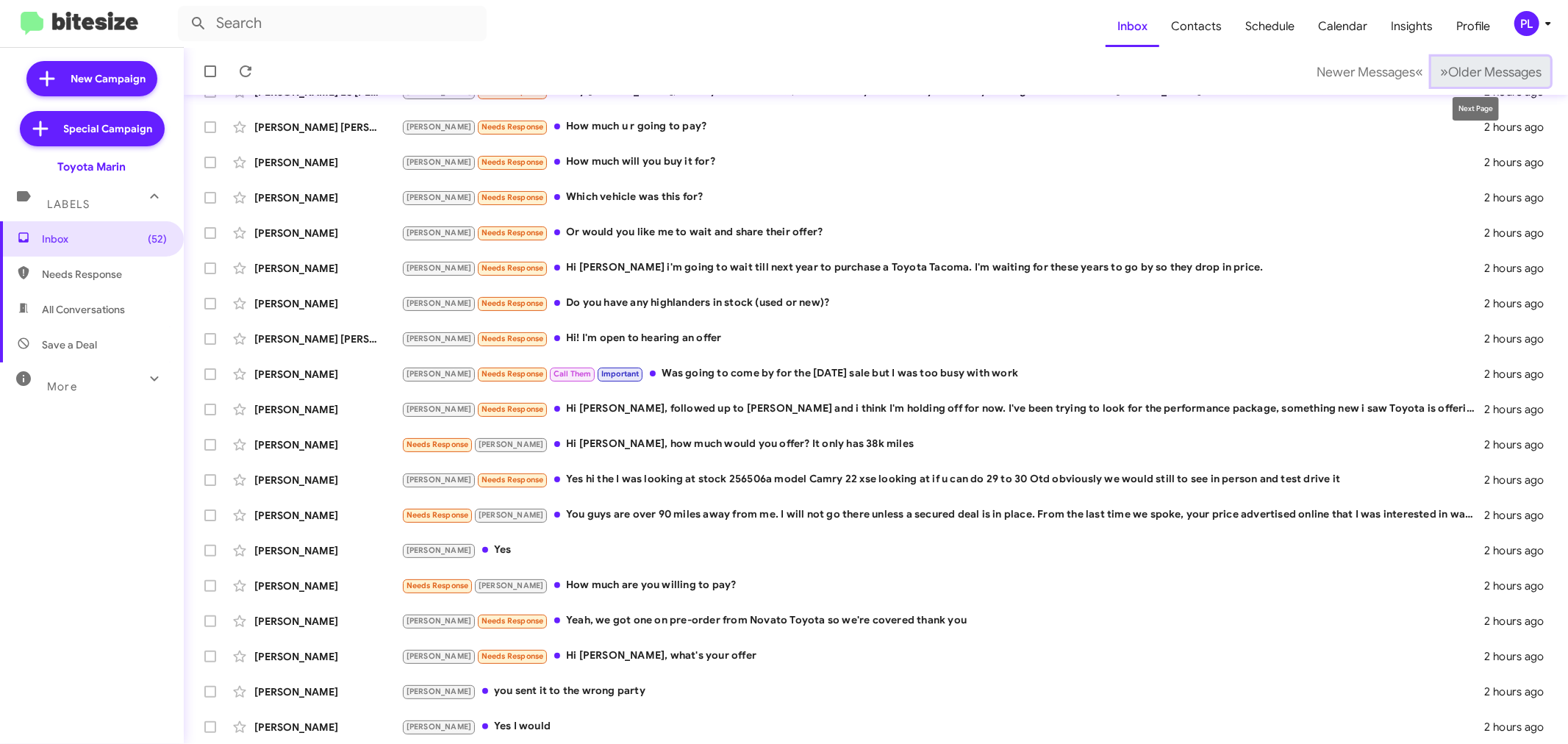
click at [1488, 76] on span "Older Messages" at bounding box center [1495, 72] width 94 height 16
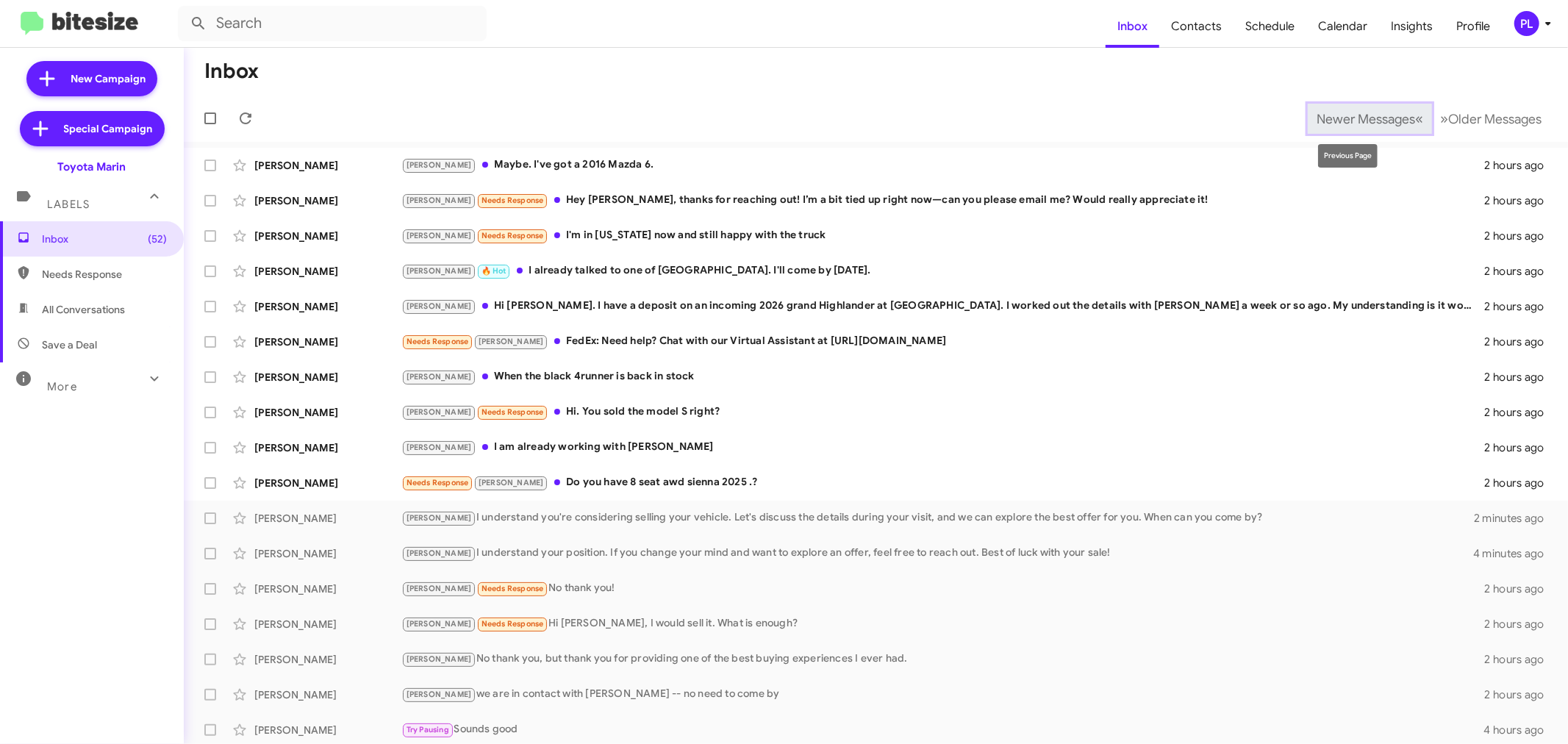
click at [1379, 118] on span "Newer Messages" at bounding box center [1365, 119] width 99 height 16
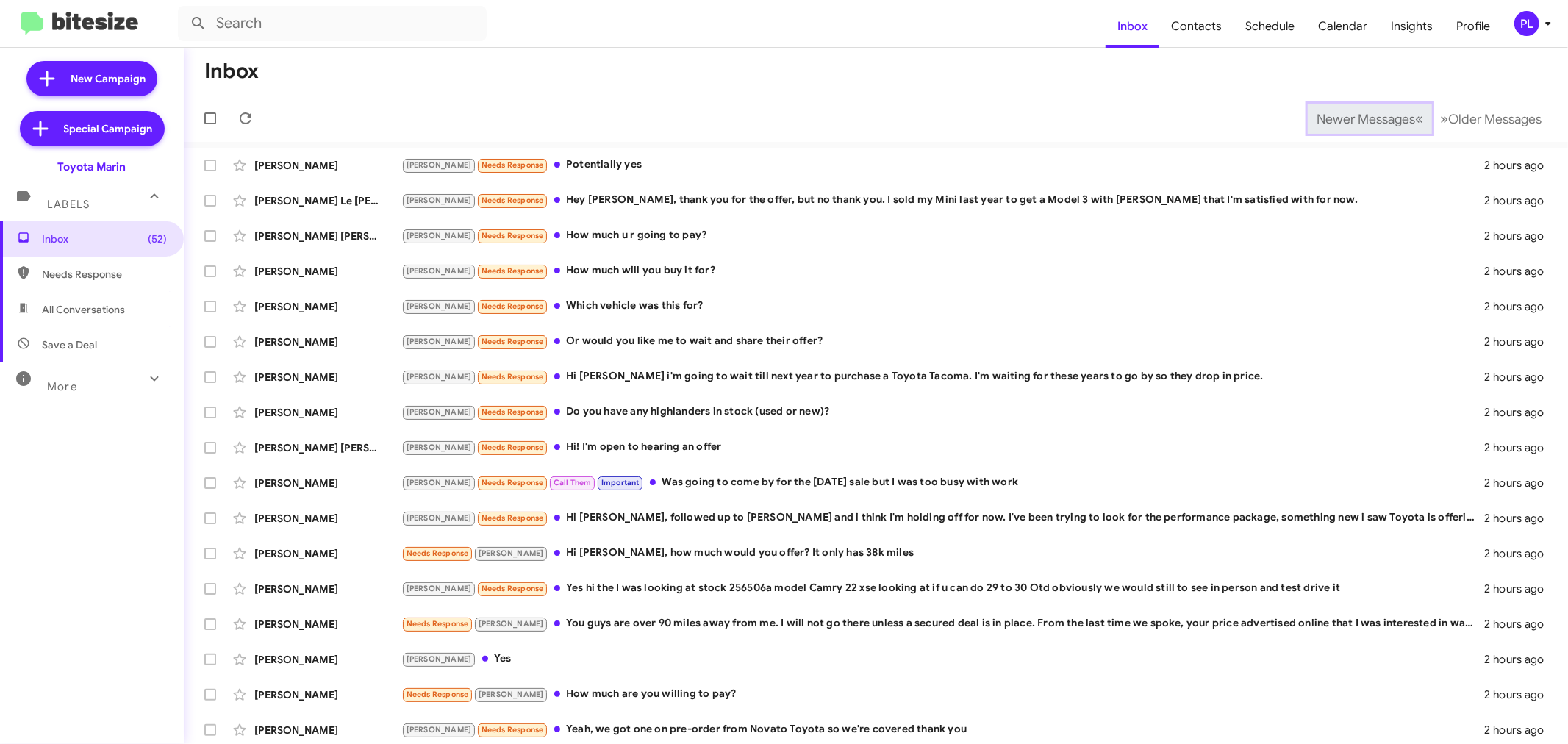
click at [1379, 118] on span "Newer Messages" at bounding box center [1365, 119] width 99 height 16
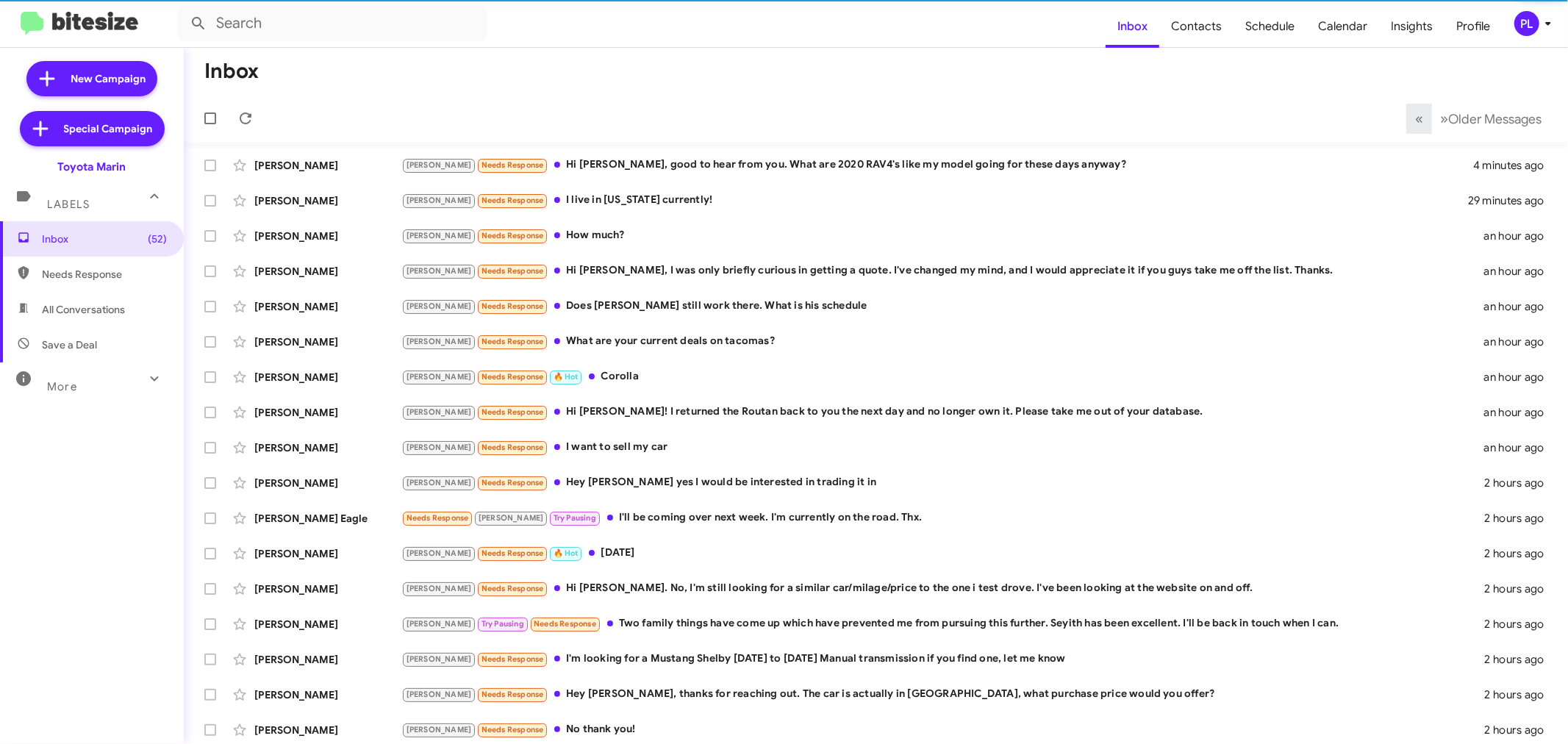
click at [1379, 118] on mat-toolbar-row "« Previous » Next Older Messages" at bounding box center [876, 118] width 1384 height 47
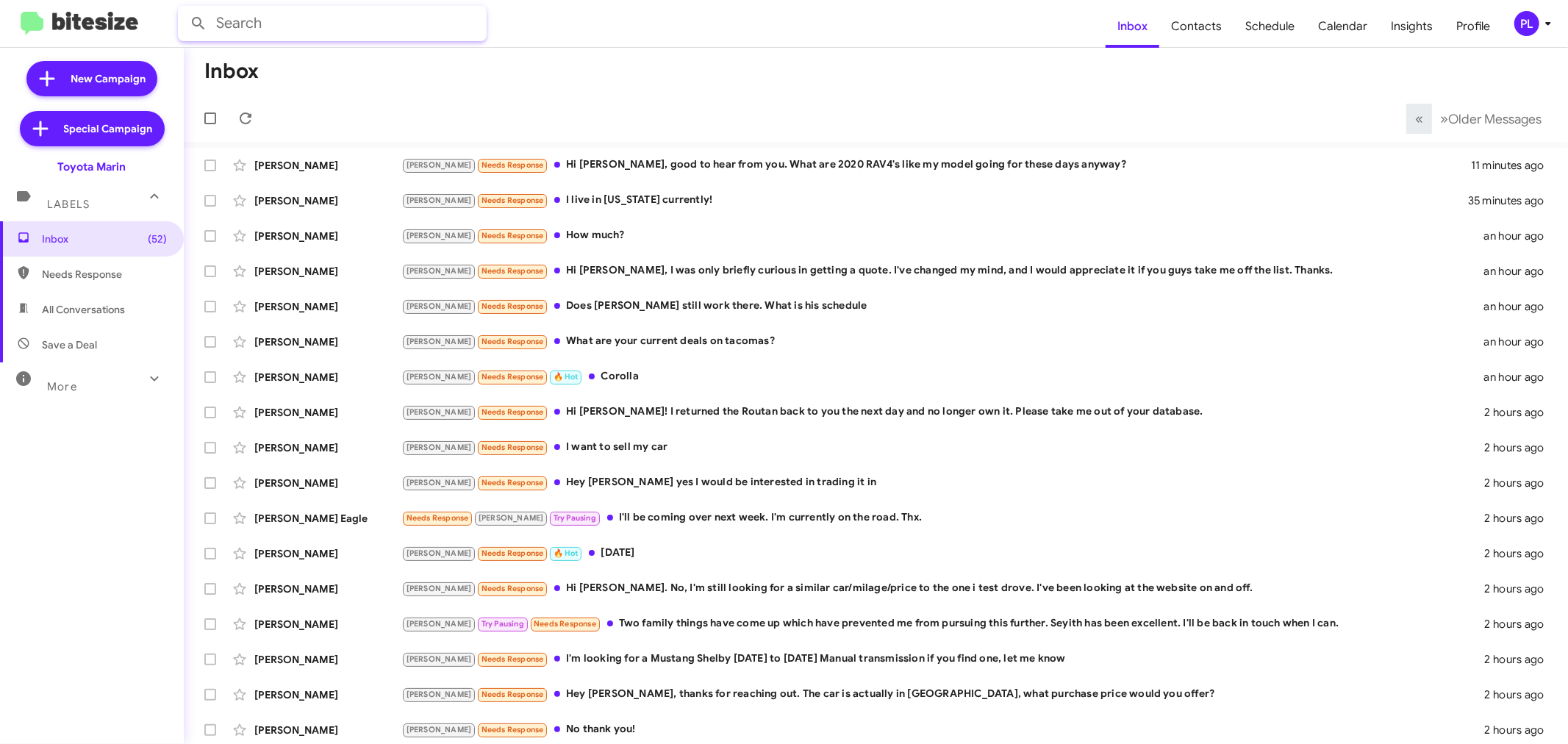
click at [302, 24] on input "text" at bounding box center [332, 23] width 309 height 35
type input "abraham"
click at [184, 9] on button at bounding box center [198, 23] width 30 height 30
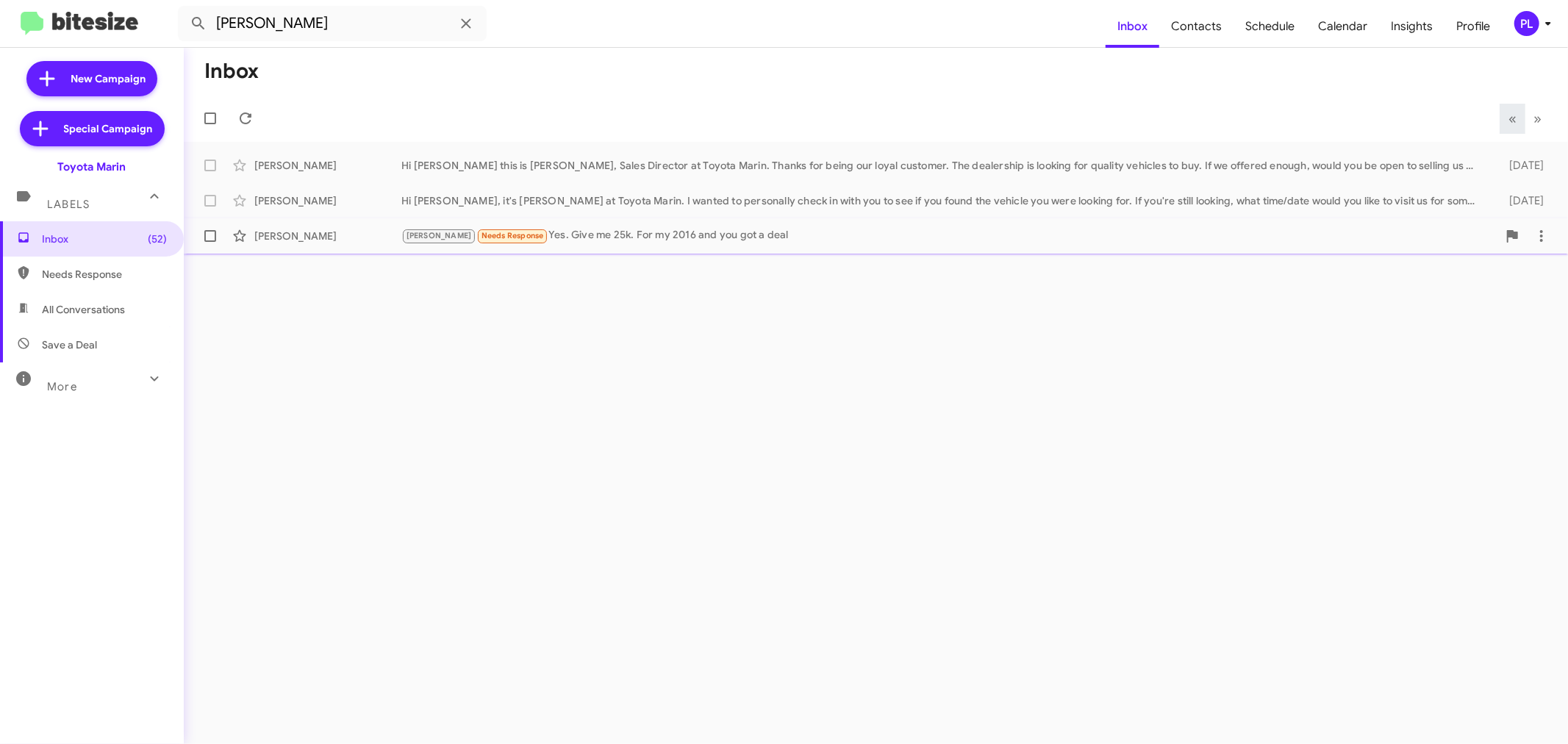
click at [576, 230] on div "Joel Needs Response Yes. Give me 25k. For my 2016 and you got a deal" at bounding box center [949, 236] width 1096 height 17
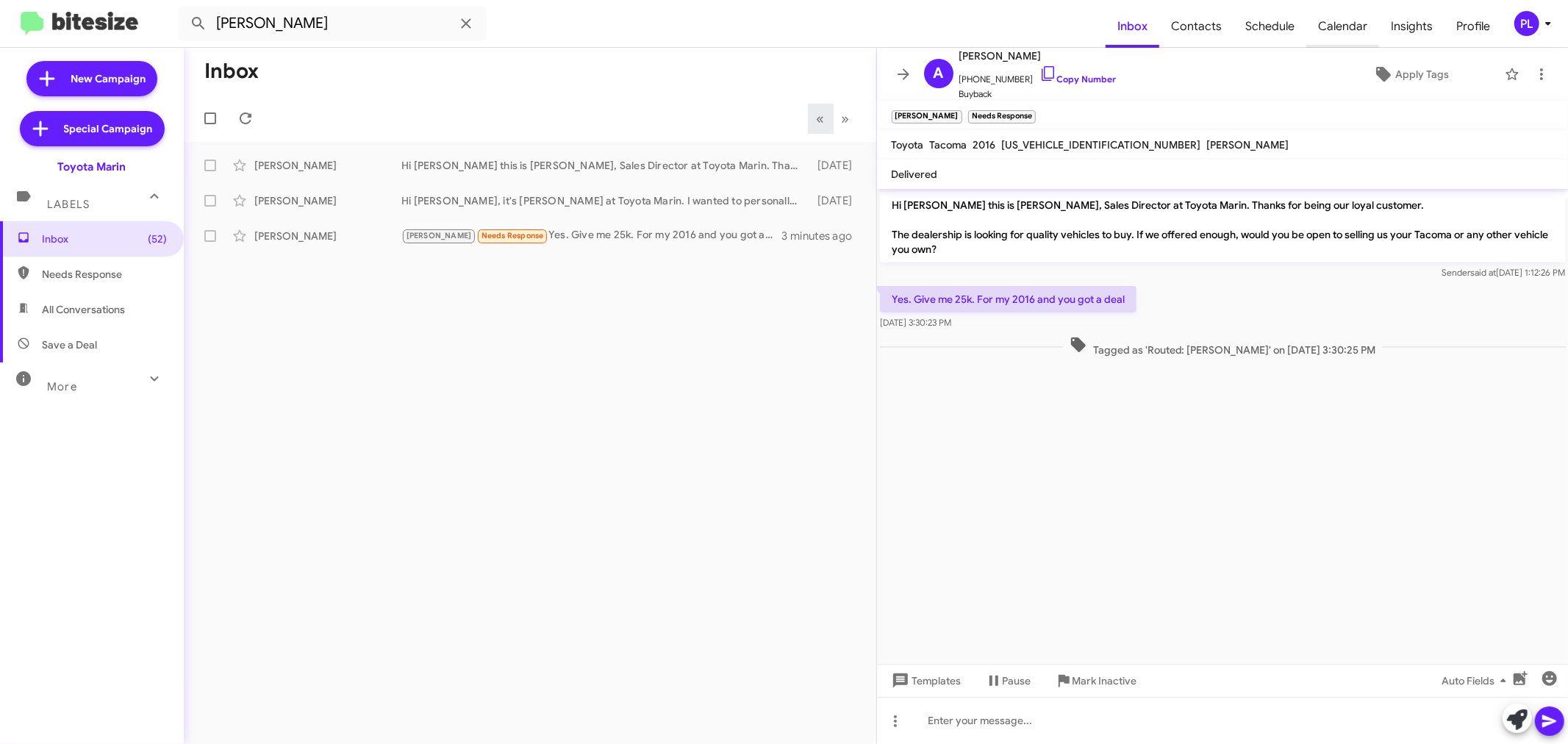
click at [1360, 31] on span "Calendar" at bounding box center [1343, 26] width 73 height 43
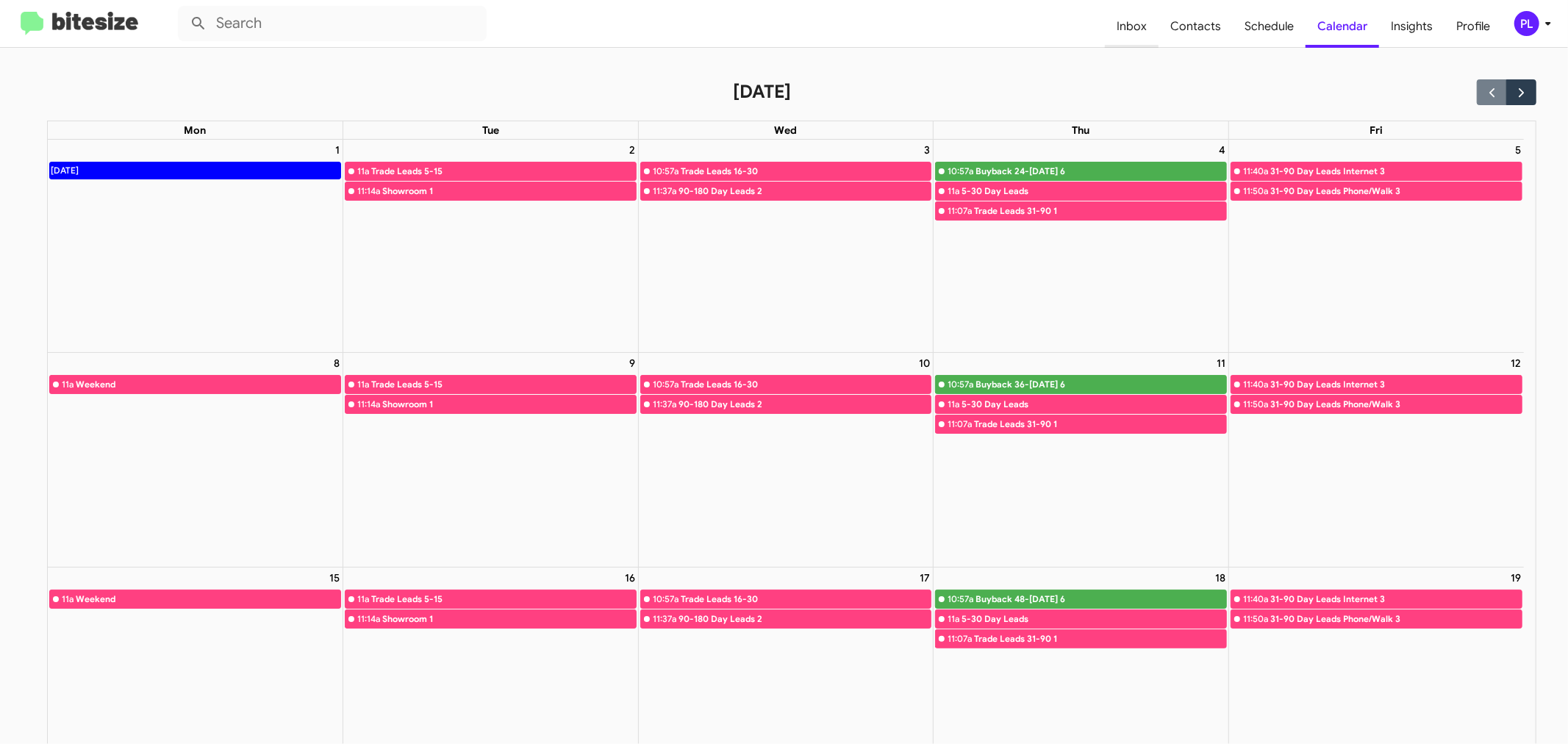
click at [1125, 19] on span "Inbox" at bounding box center [1131, 26] width 54 height 43
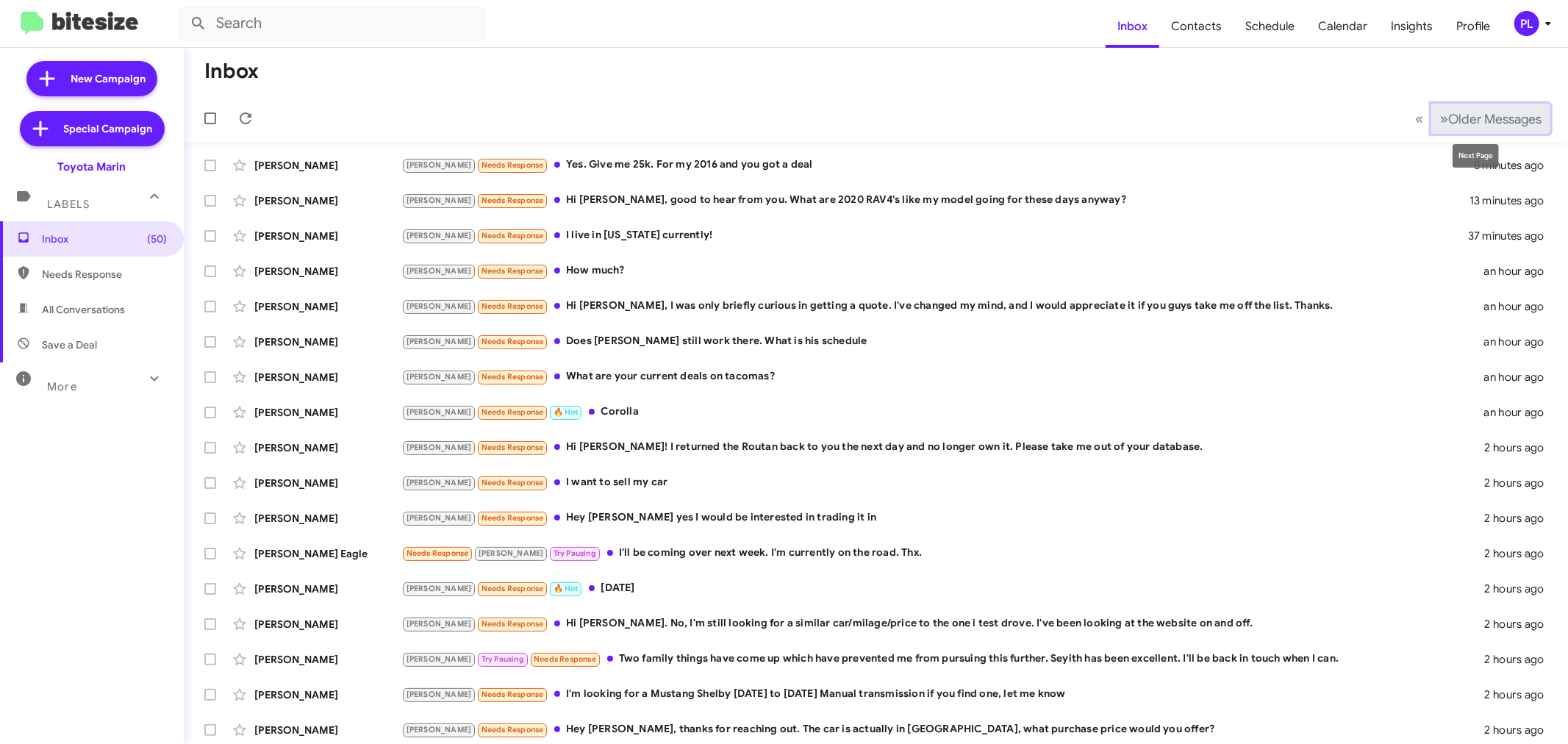
click at [1481, 122] on span "Older Messages" at bounding box center [1495, 119] width 94 height 16
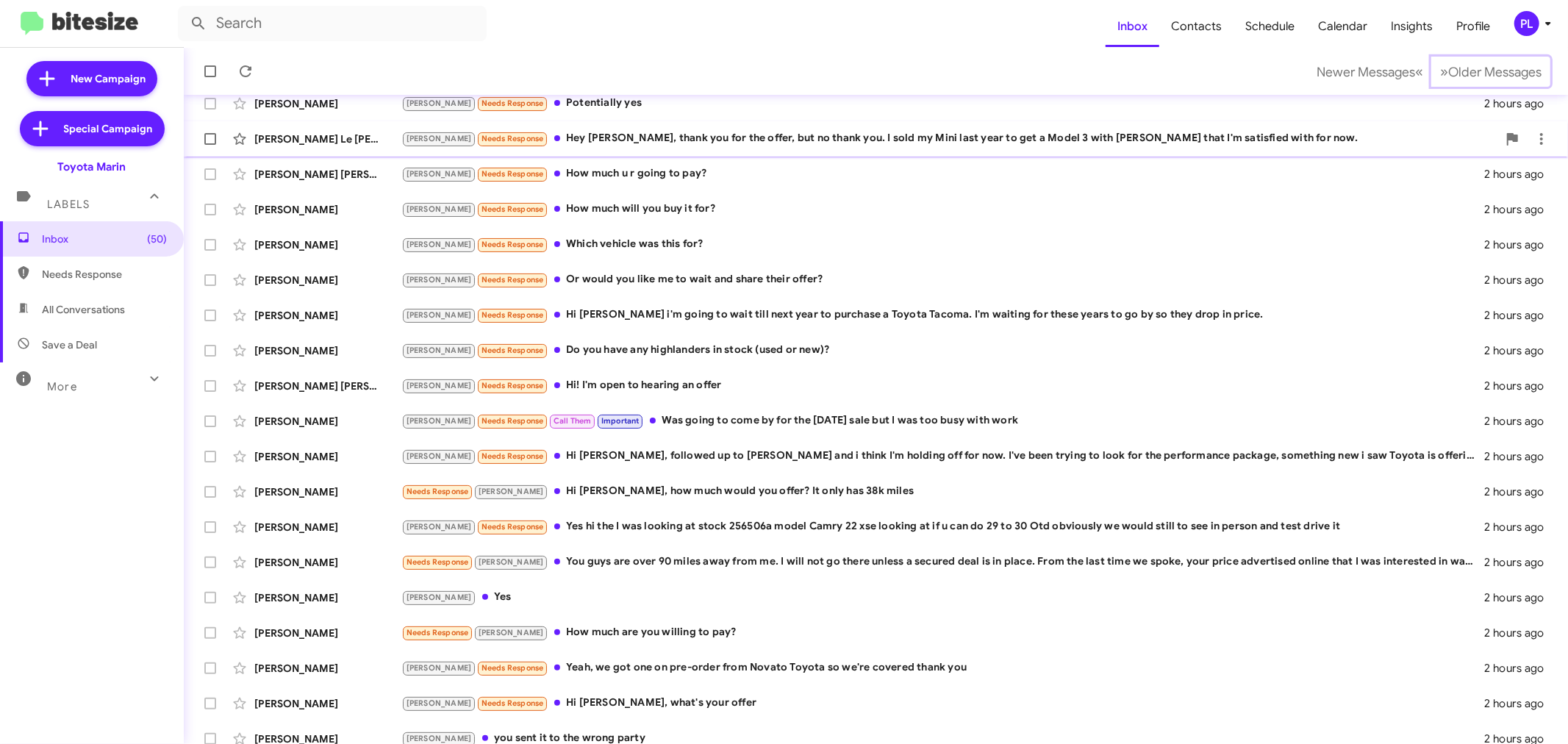
scroll to position [109, 0]
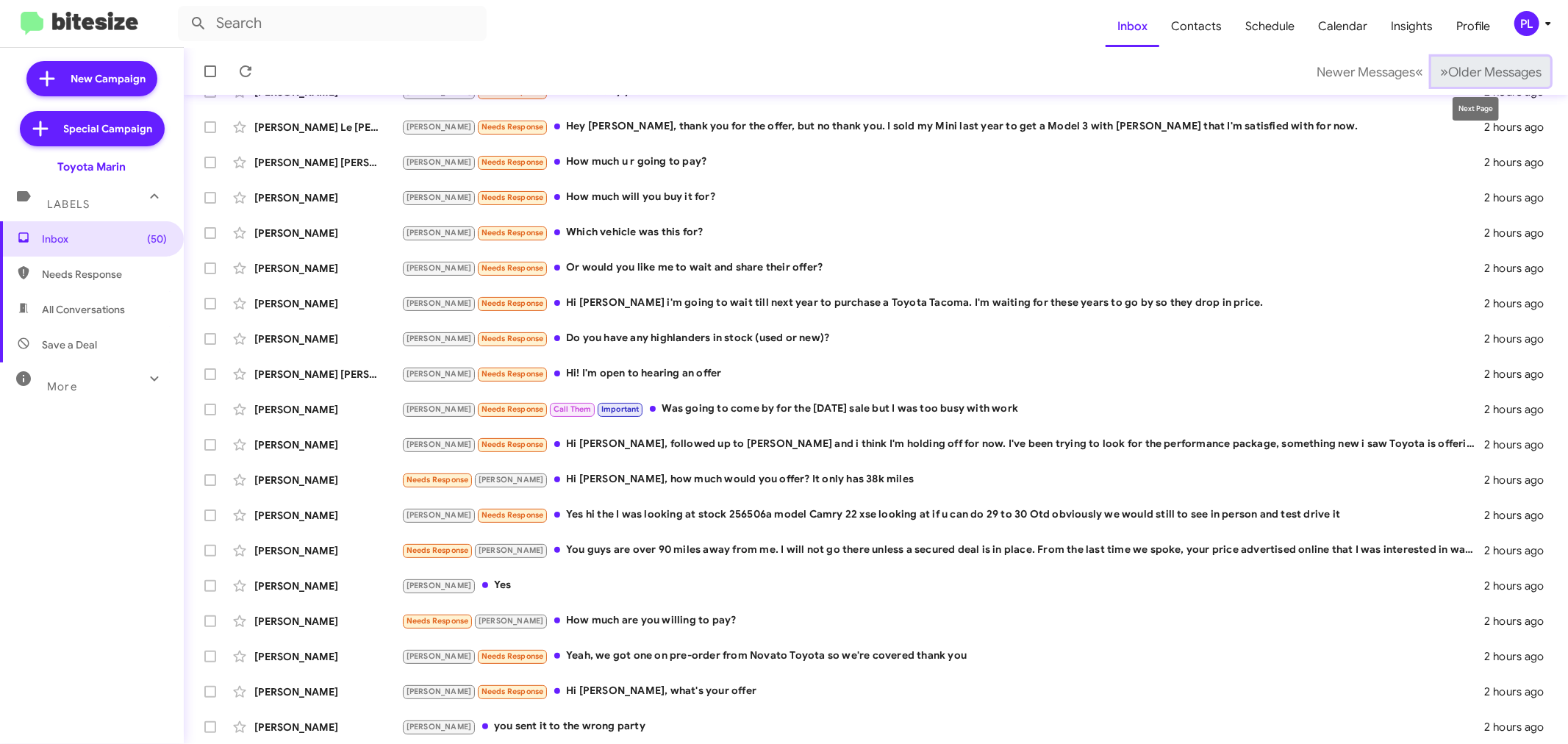
click at [1493, 77] on span "Older Messages" at bounding box center [1495, 72] width 94 height 16
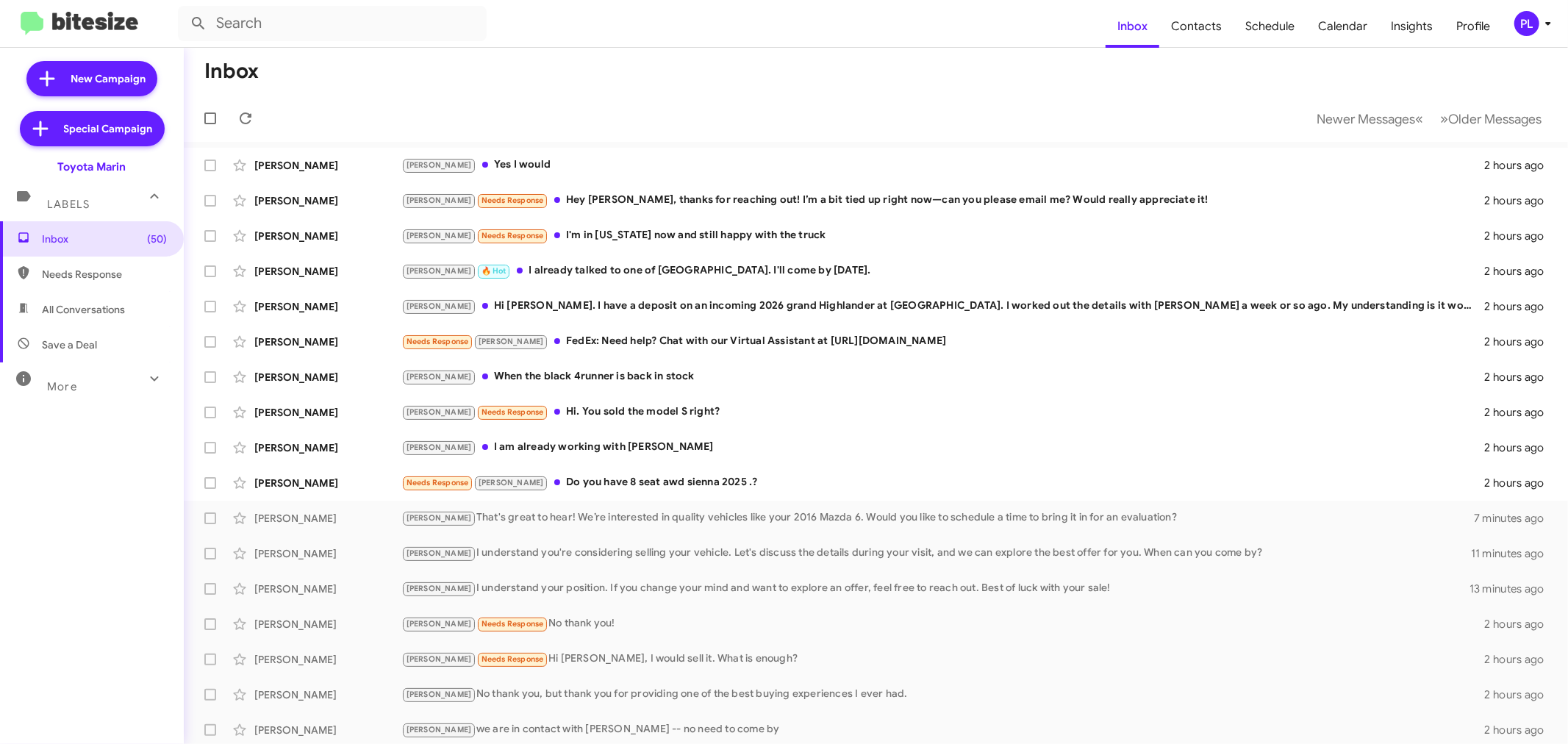
click at [1371, 99] on mat-toolbar-row "Newer Messages « Previous » Next Older Messages" at bounding box center [876, 118] width 1384 height 47
click at [1348, 121] on span "Newer Messages" at bounding box center [1365, 119] width 99 height 16
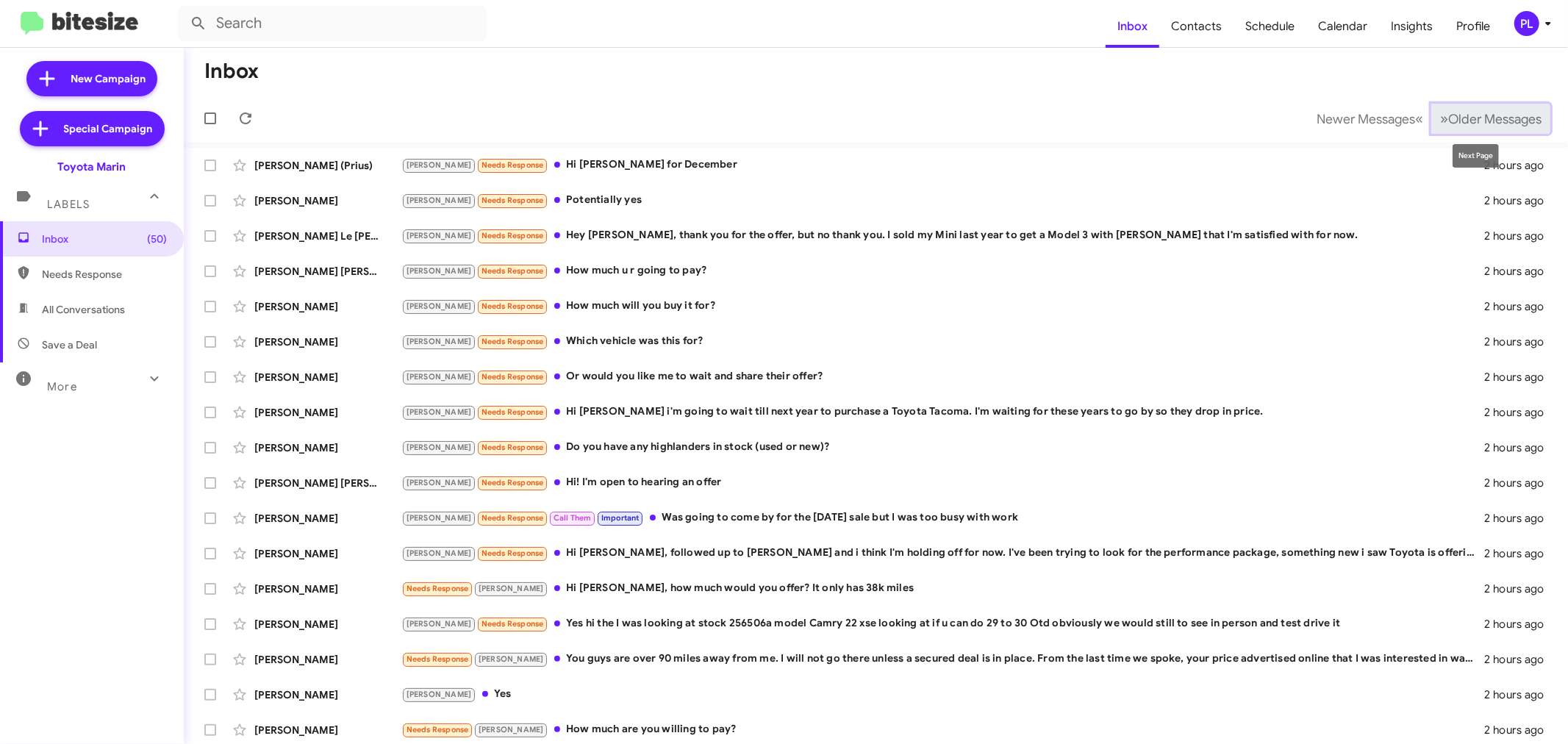
click at [1448, 111] on span "Older Messages" at bounding box center [1495, 119] width 94 height 16
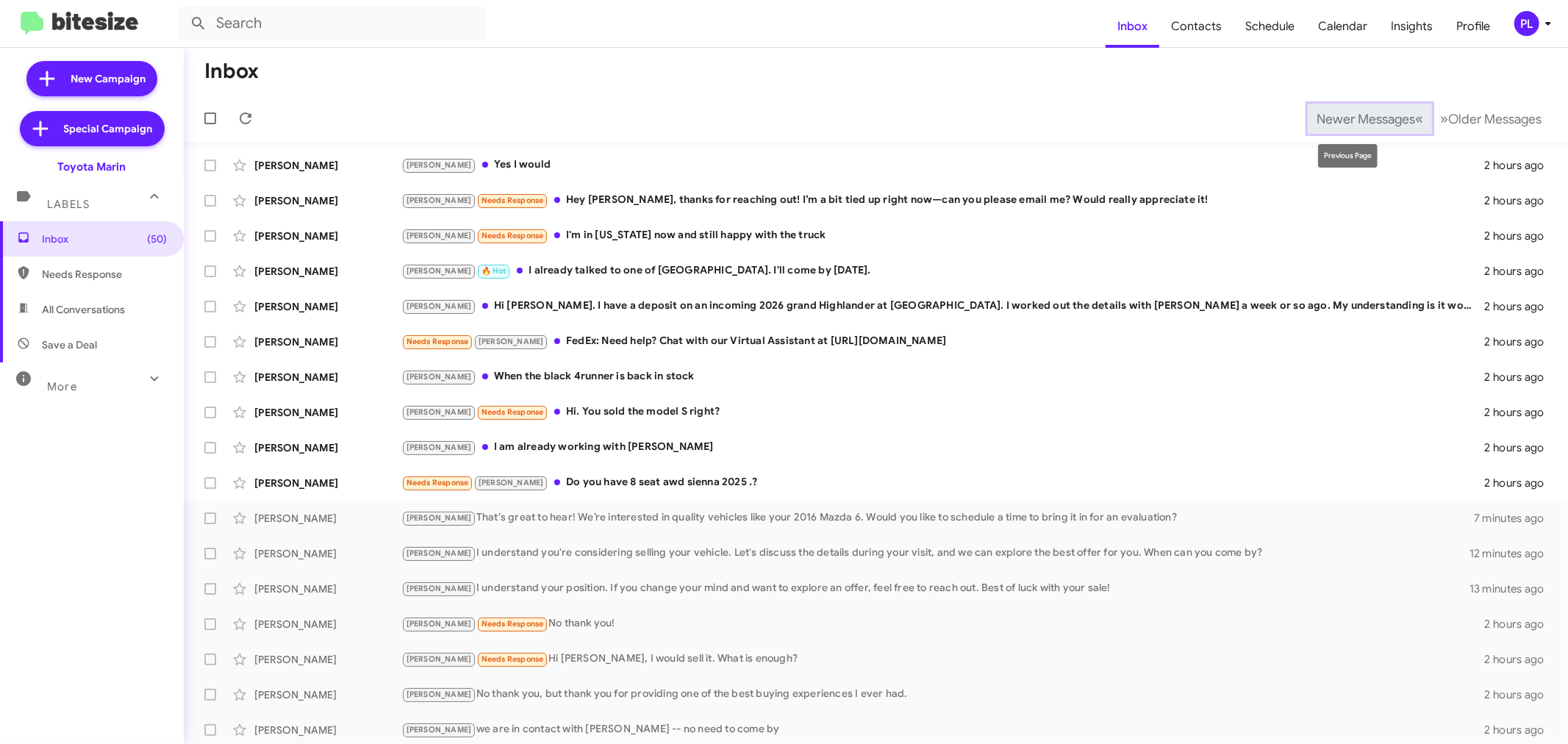
click at [1363, 121] on span "Newer Messages" at bounding box center [1365, 119] width 99 height 16
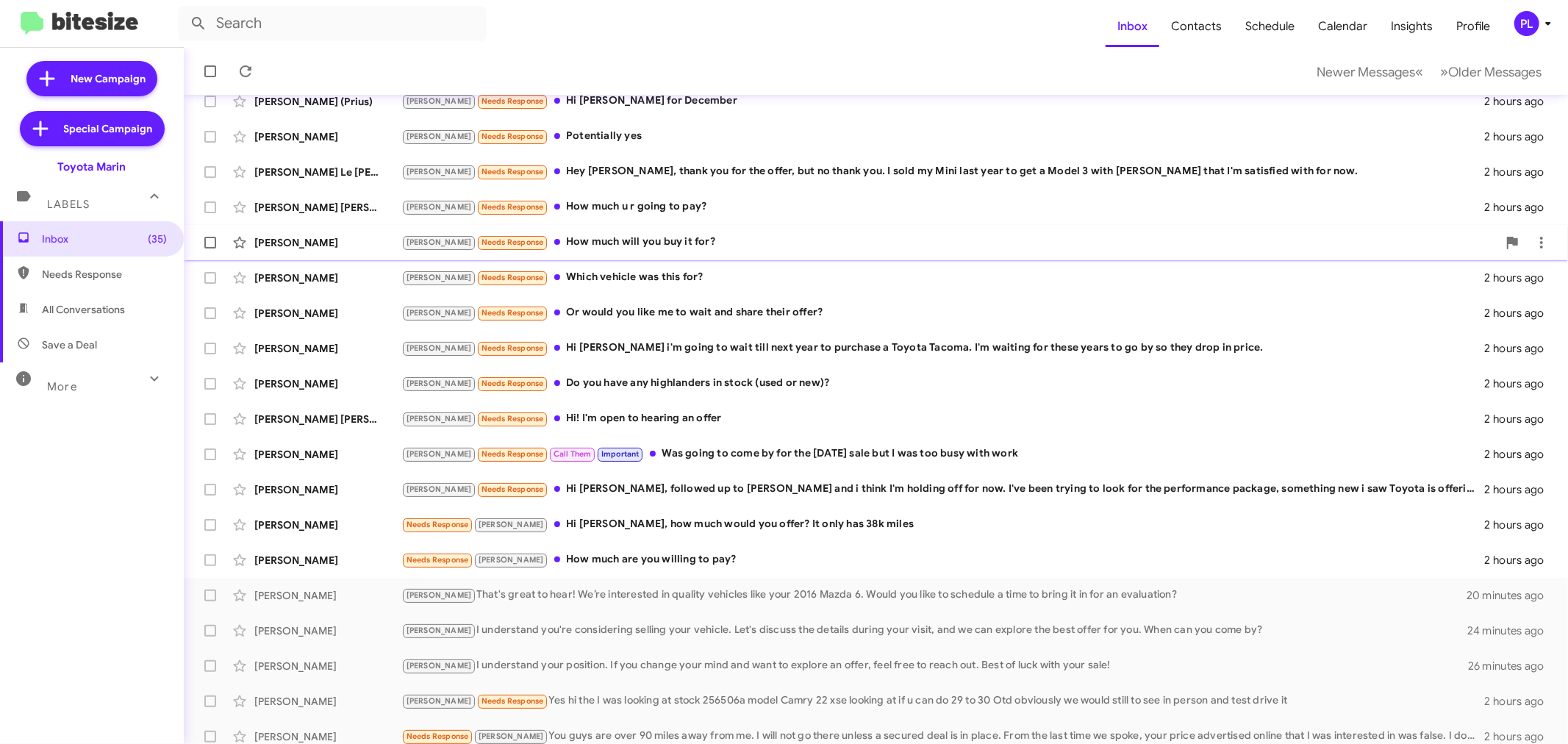
scroll to position [109, 0]
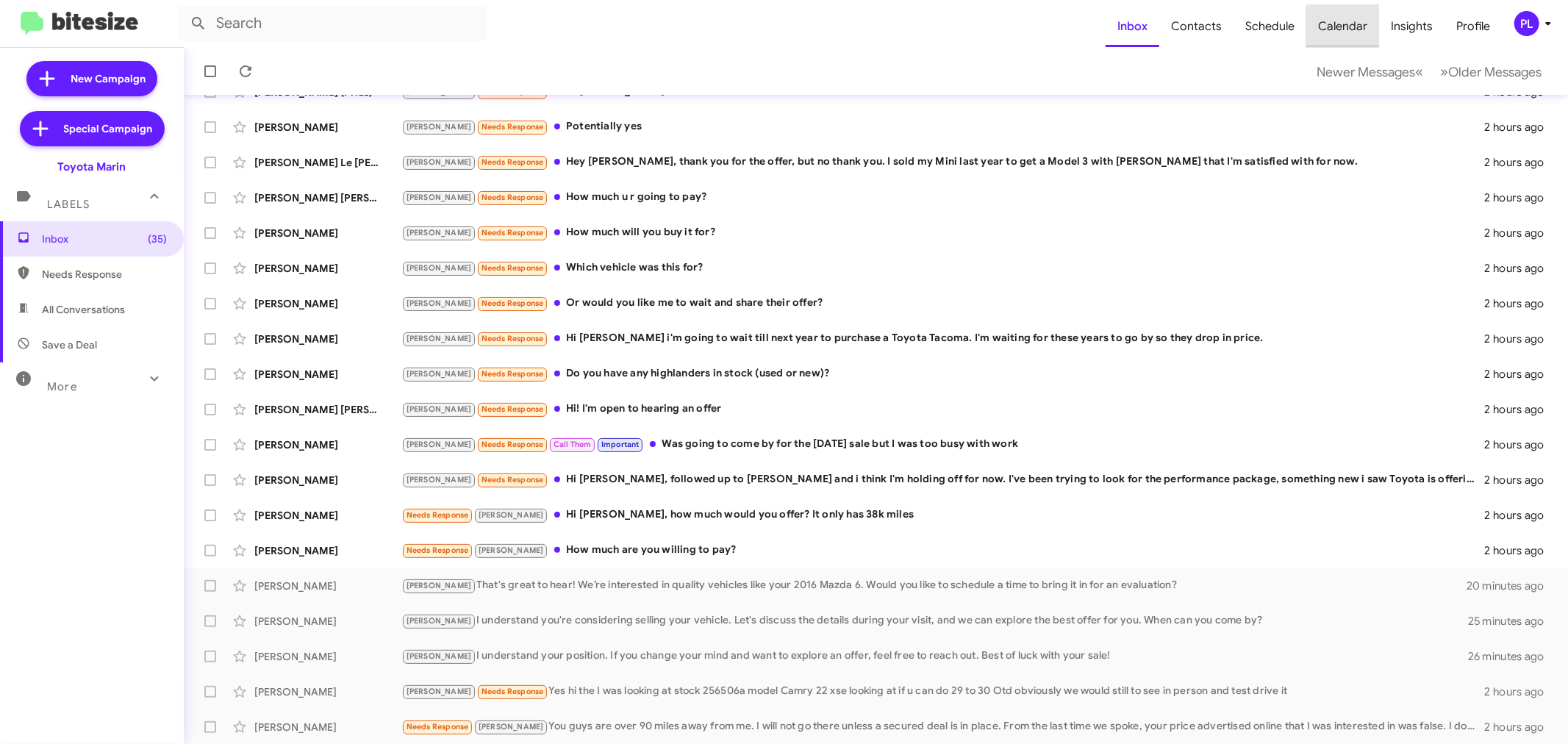
click at [1358, 32] on span "Calendar" at bounding box center [1343, 26] width 73 height 43
